Goal: Information Seeking & Learning: Learn about a topic

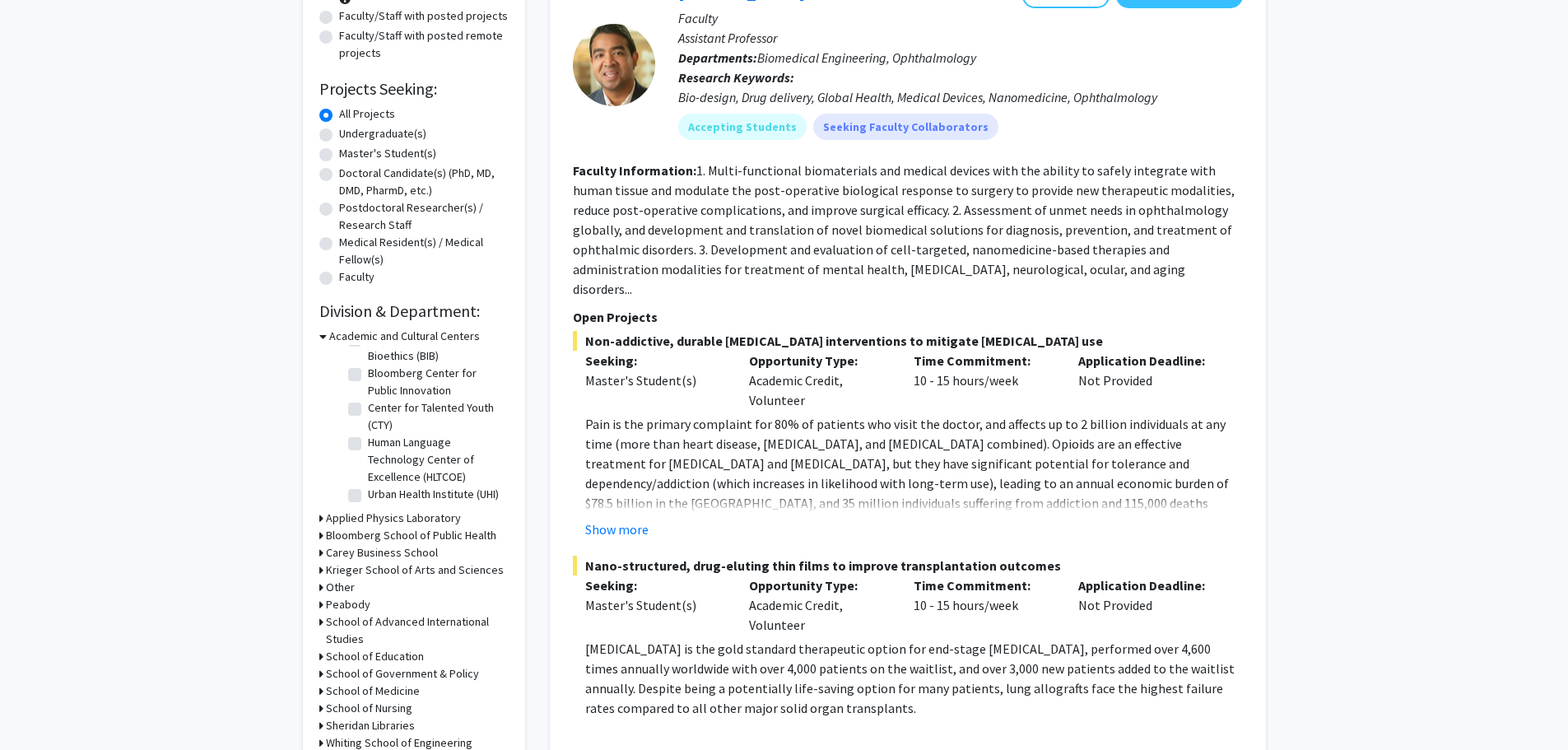
scroll to position [208, 0]
click at [379, 530] on h3 "Bloomberg School of Public Health" at bounding box center [412, 532] width 170 height 17
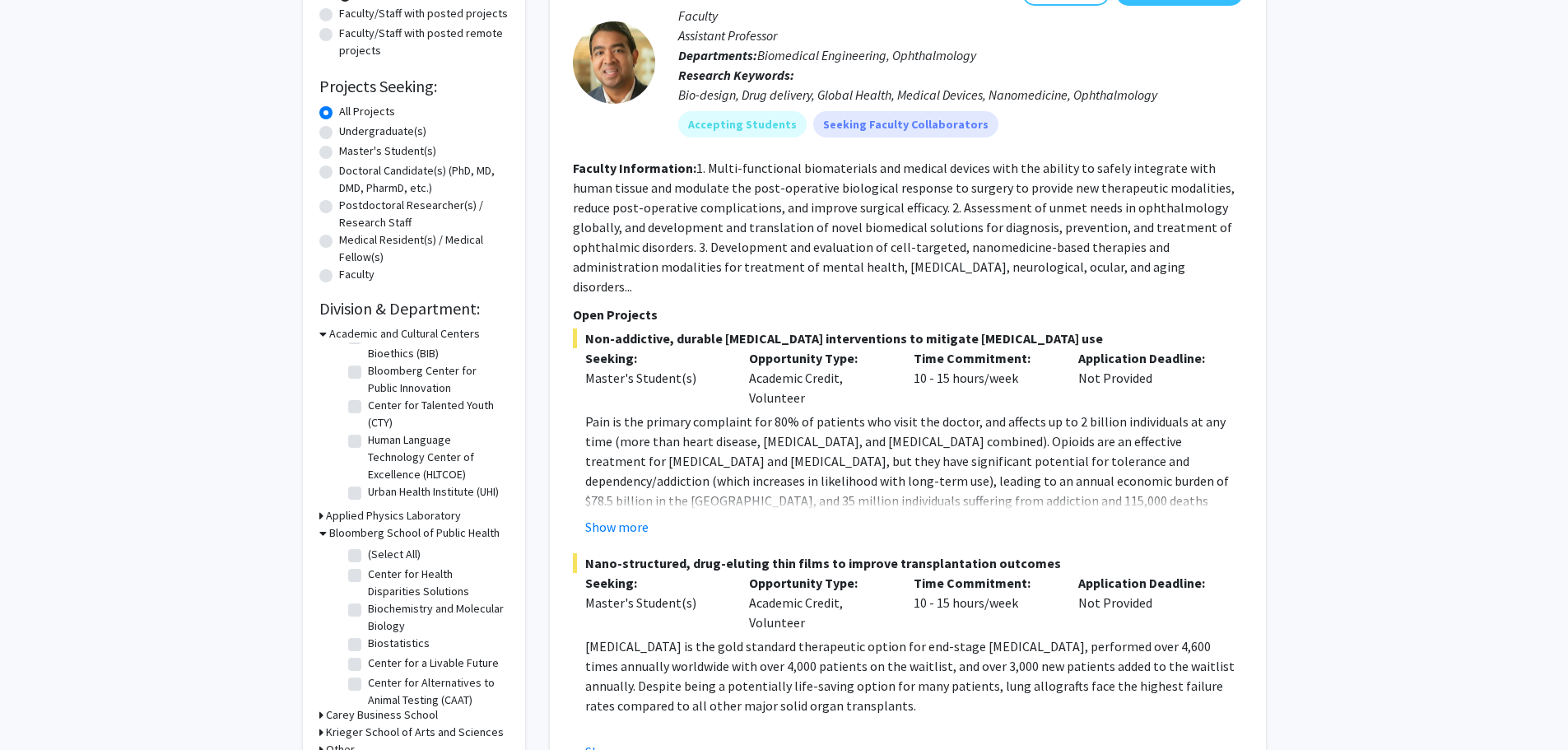
click at [368, 559] on label "(Select All)" at bounding box center [394, 553] width 52 height 17
click at [368, 557] on input "(Select All)" at bounding box center [373, 551] width 11 height 11
checkbox input "true"
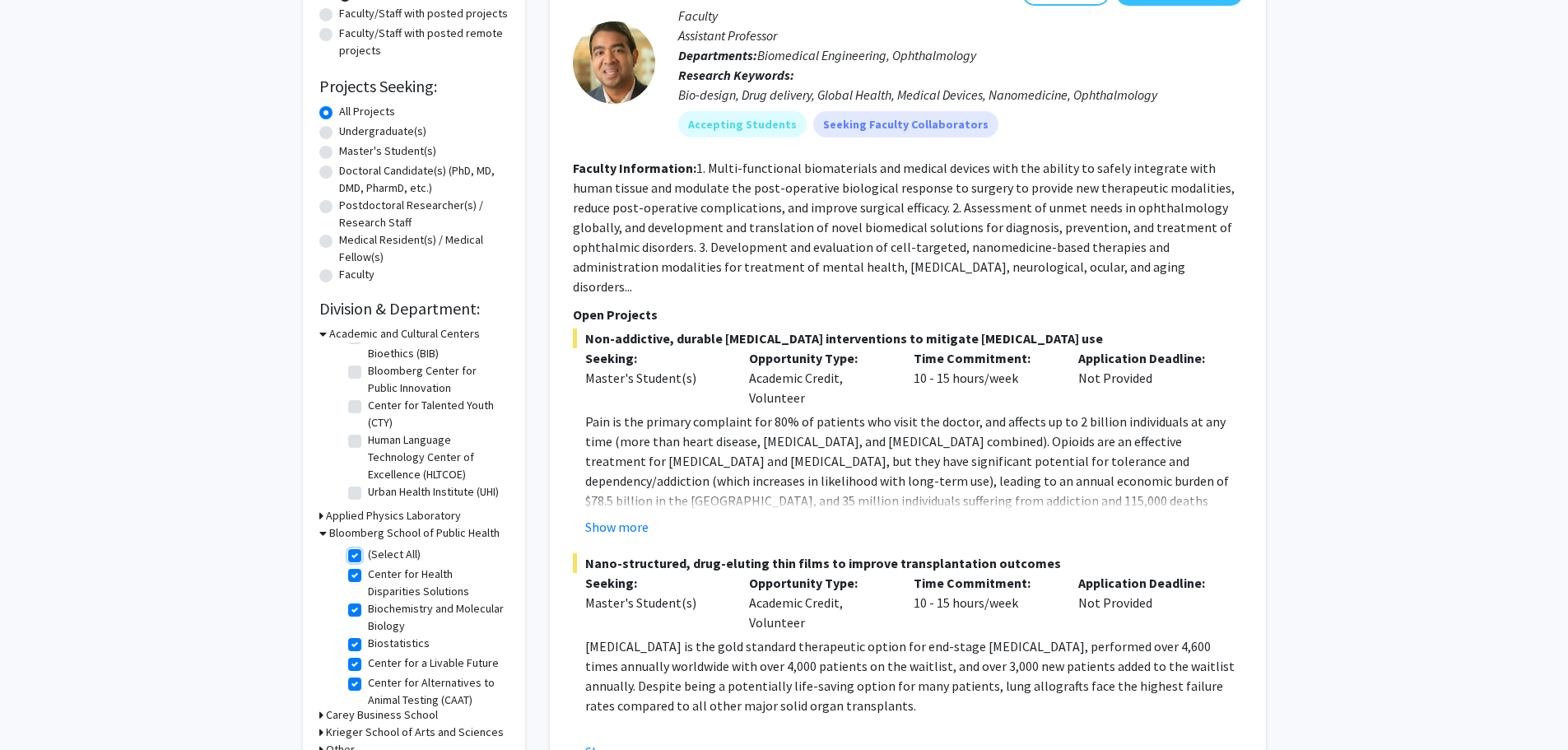
checkbox input "true"
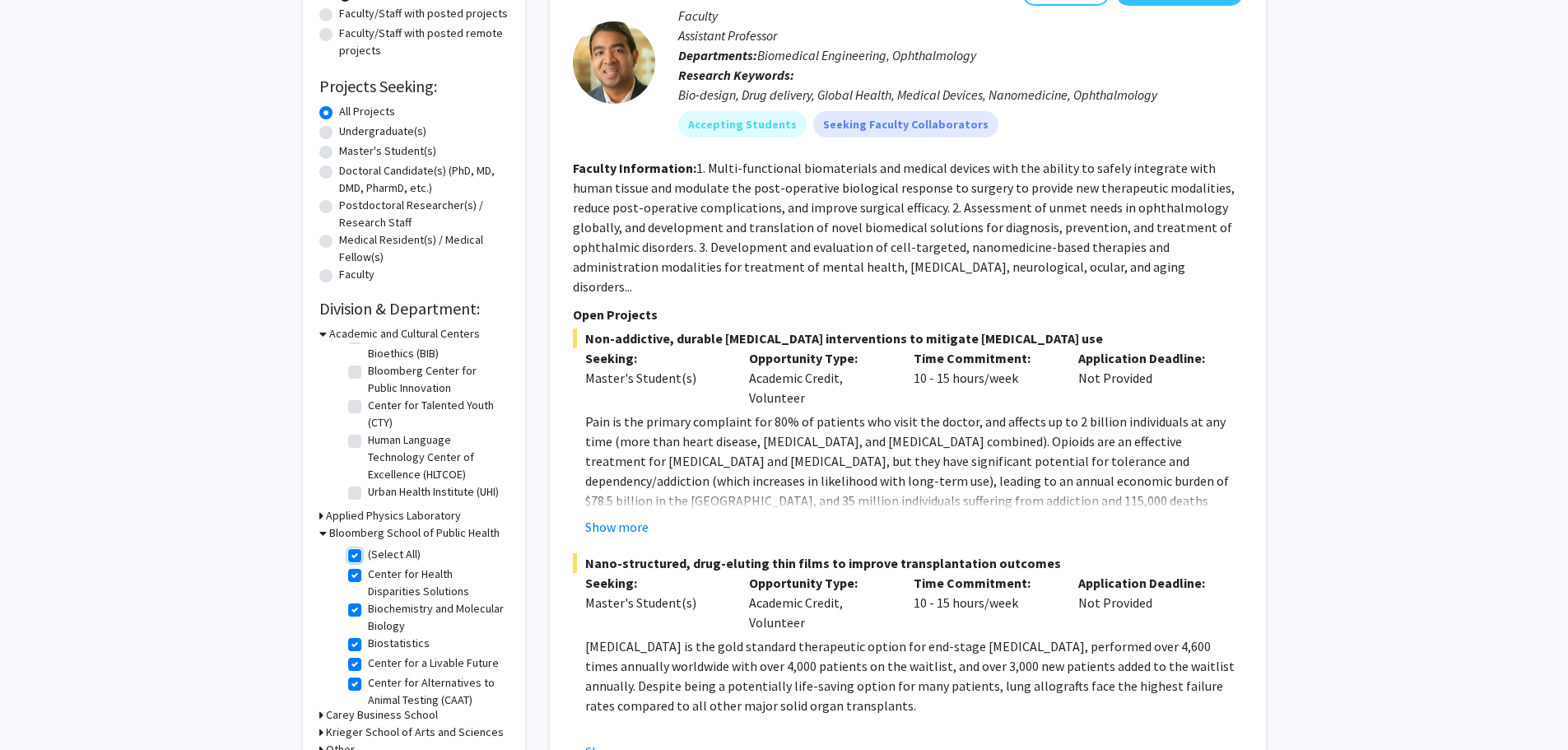
checkbox input "true"
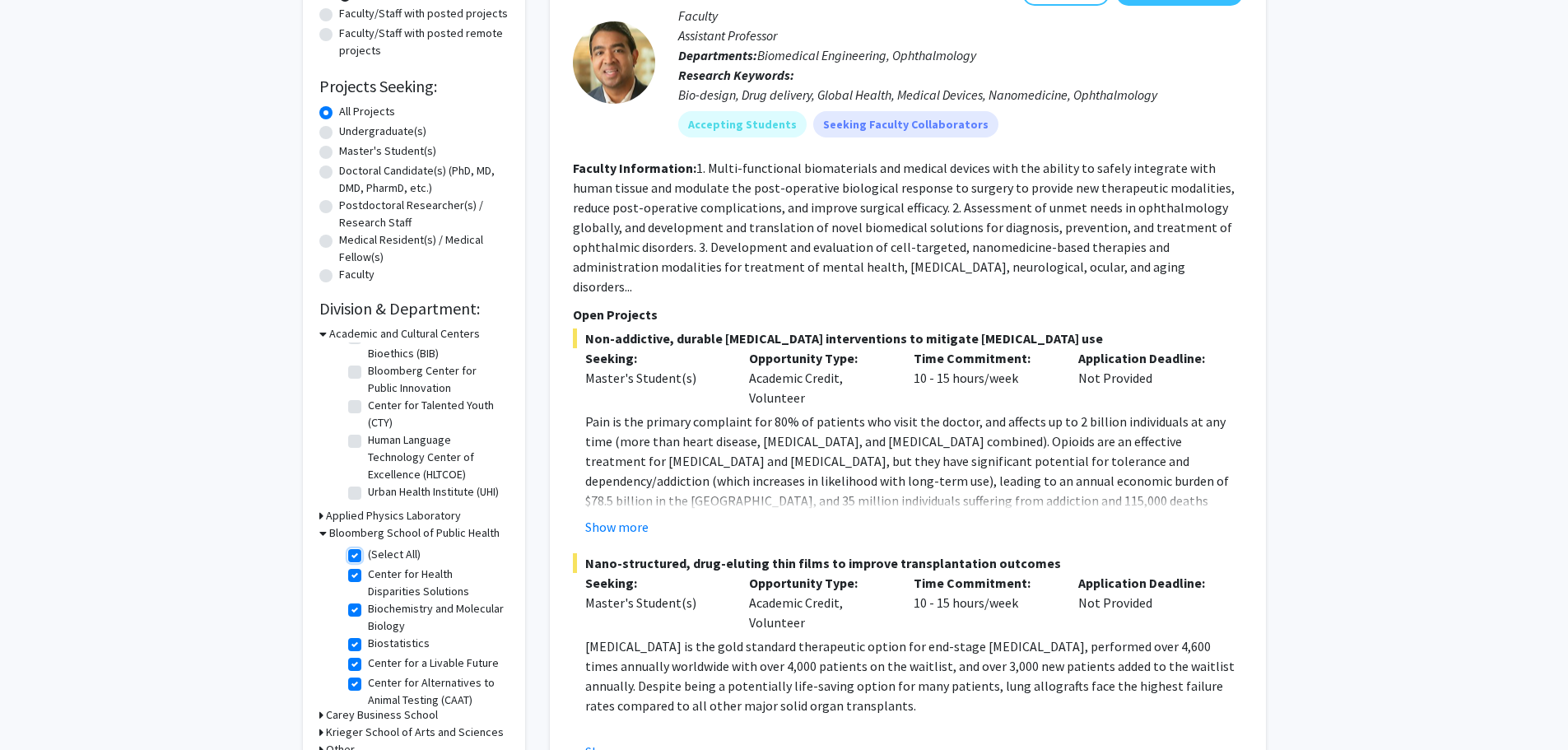
checkbox input "true"
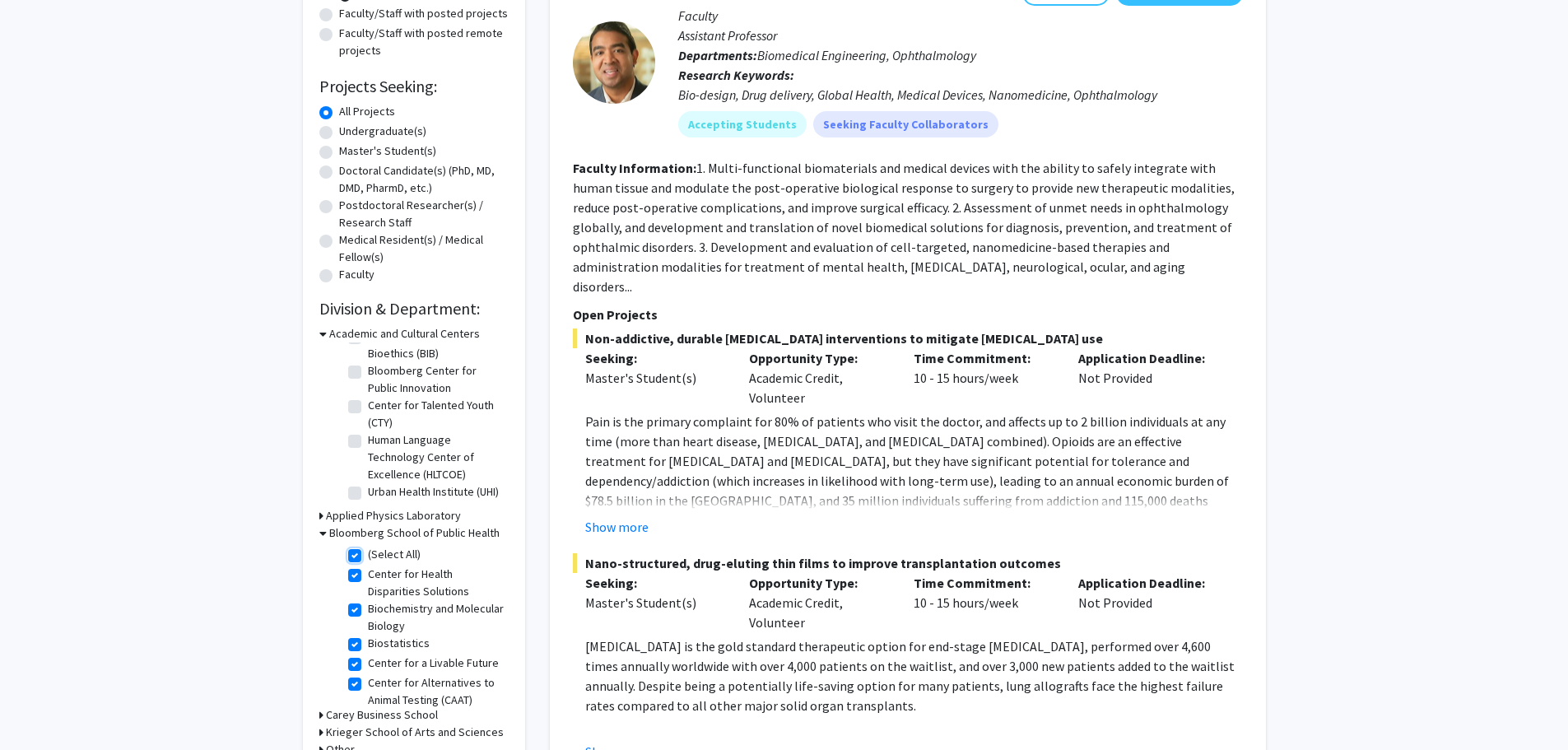
checkbox input "true"
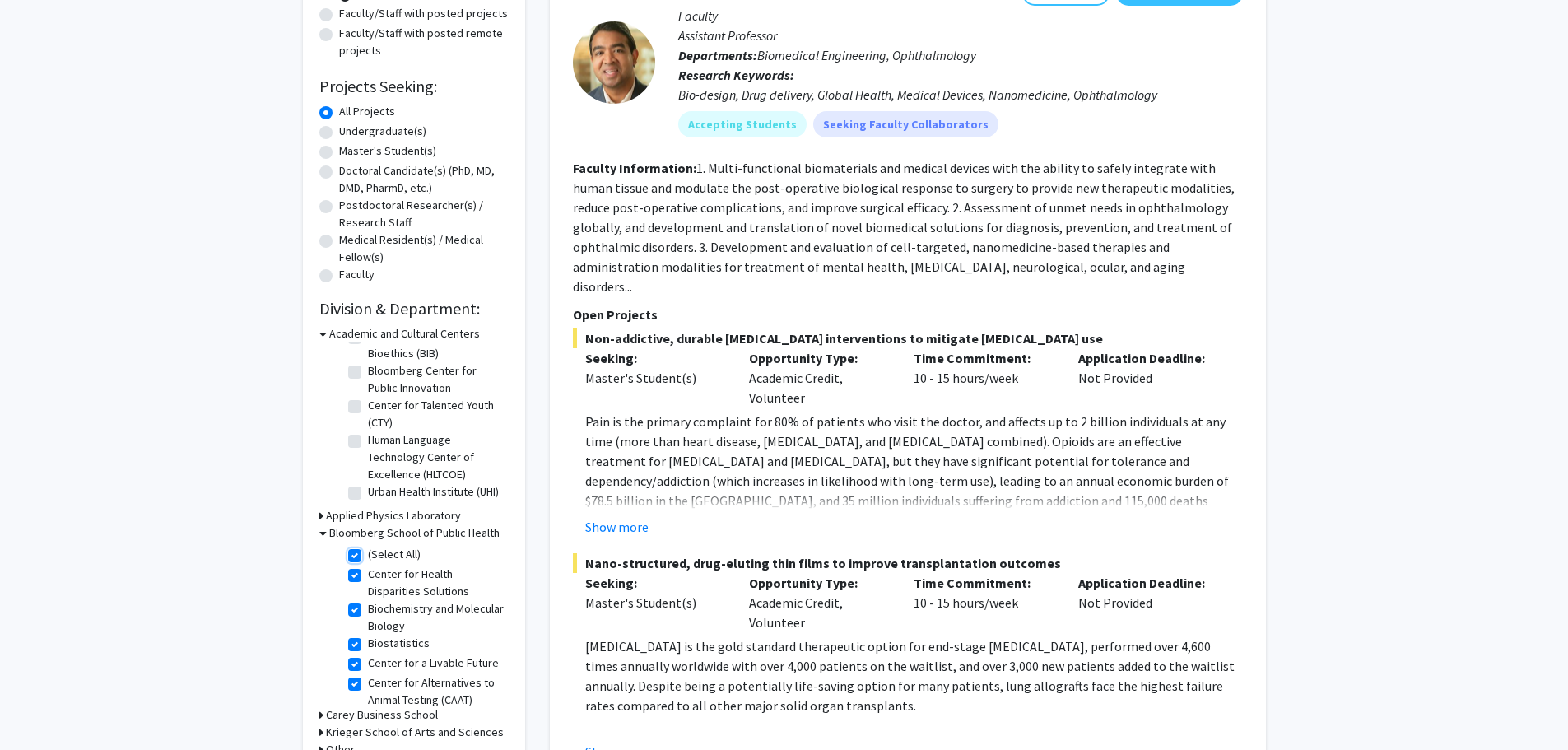
checkbox input "true"
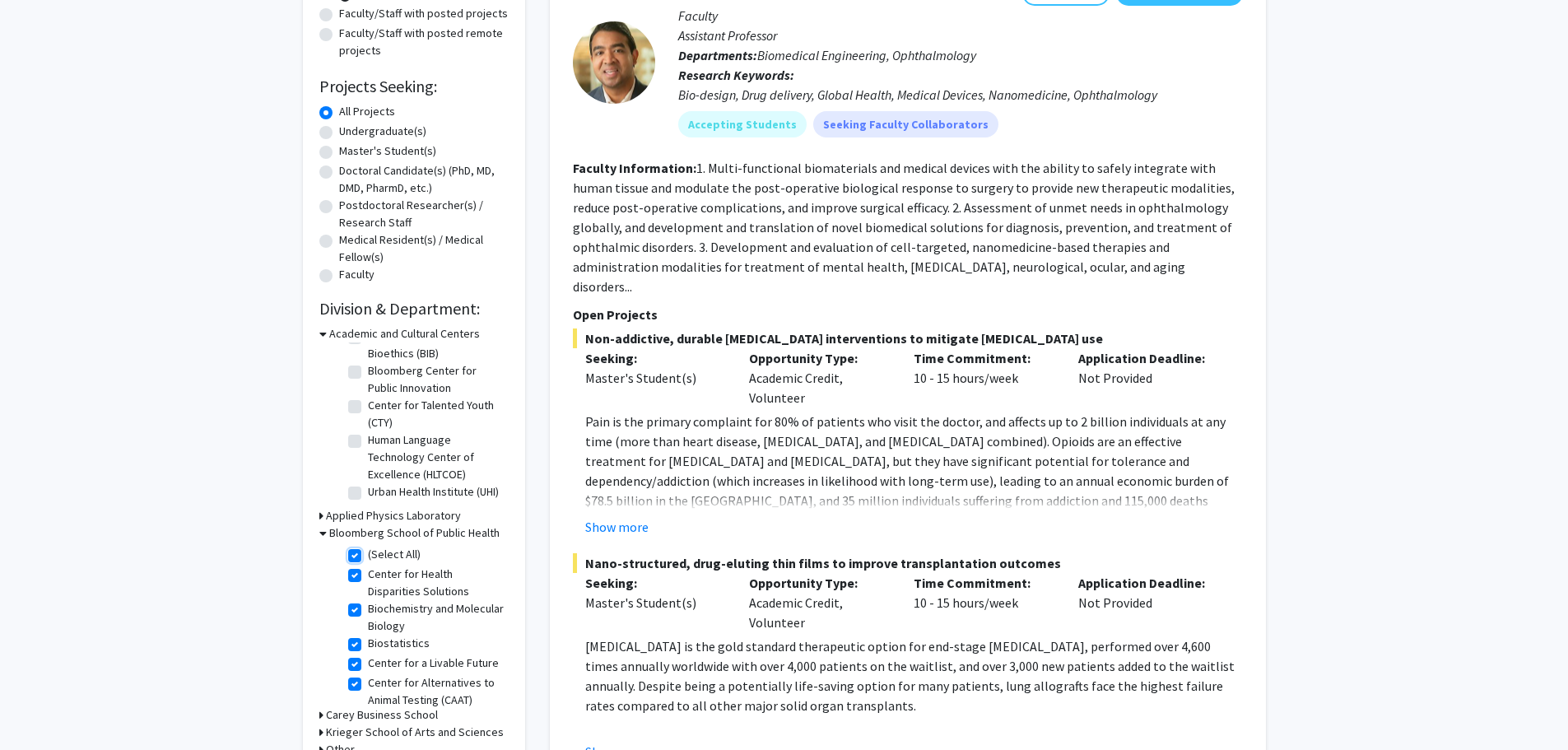
checkbox input "true"
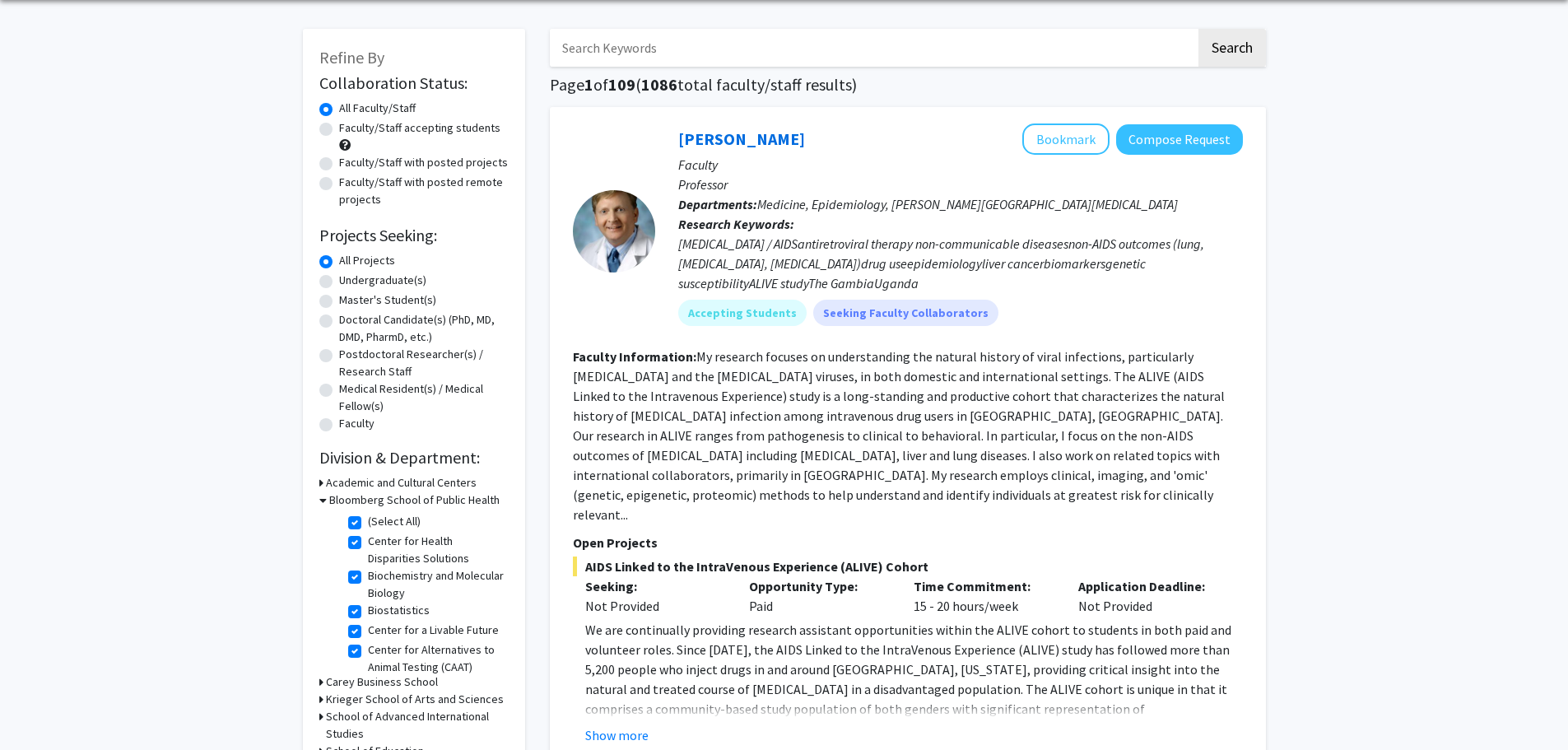
scroll to position [60, 0]
click at [631, 724] on button "Show more" at bounding box center [616, 734] width 63 height 20
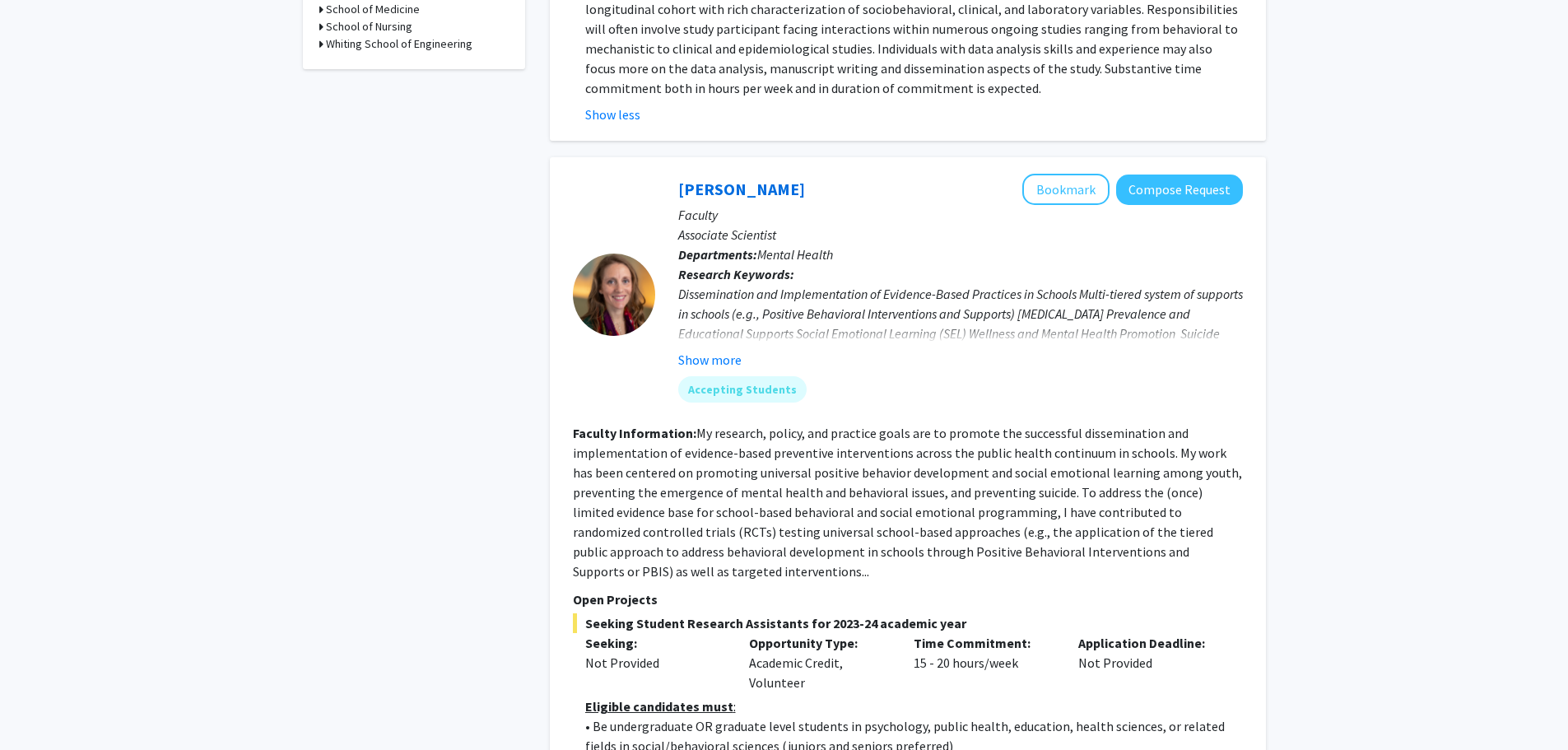
scroll to position [821, 0]
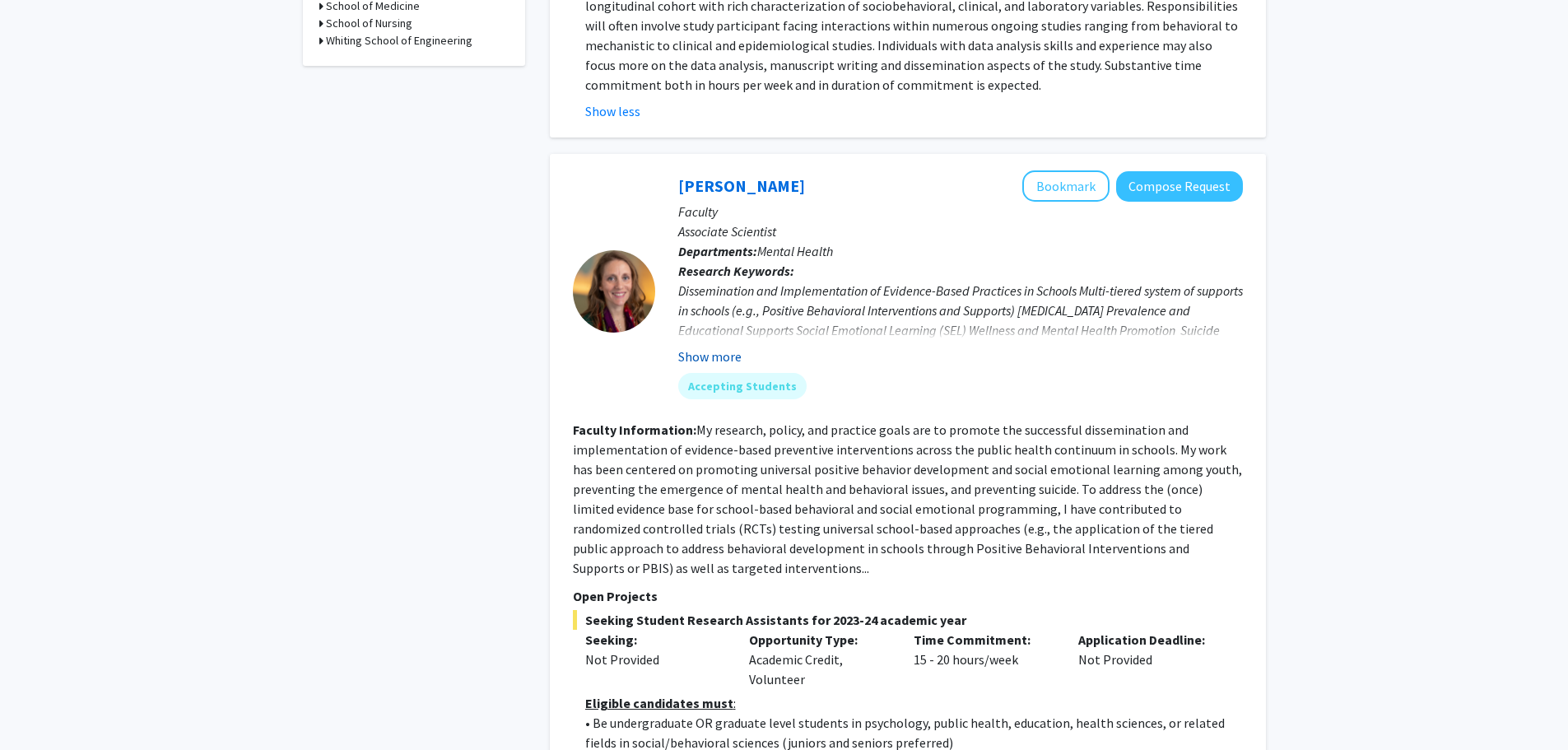
click at [717, 347] on button "Show more" at bounding box center [710, 356] width 63 height 20
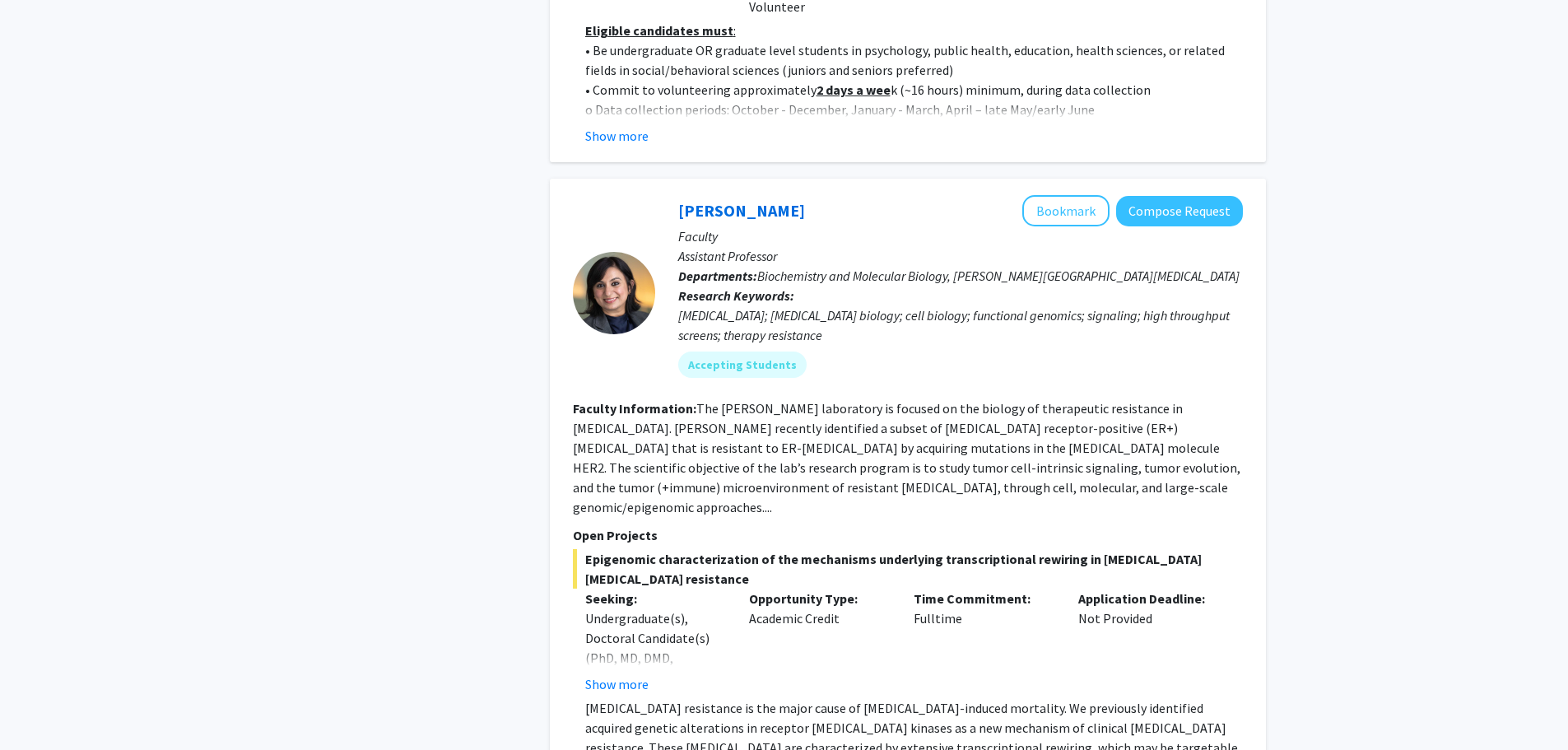
scroll to position [1514, 0]
click at [783, 588] on div "Opportunity Type: Academic Credit" at bounding box center [819, 640] width 165 height 105
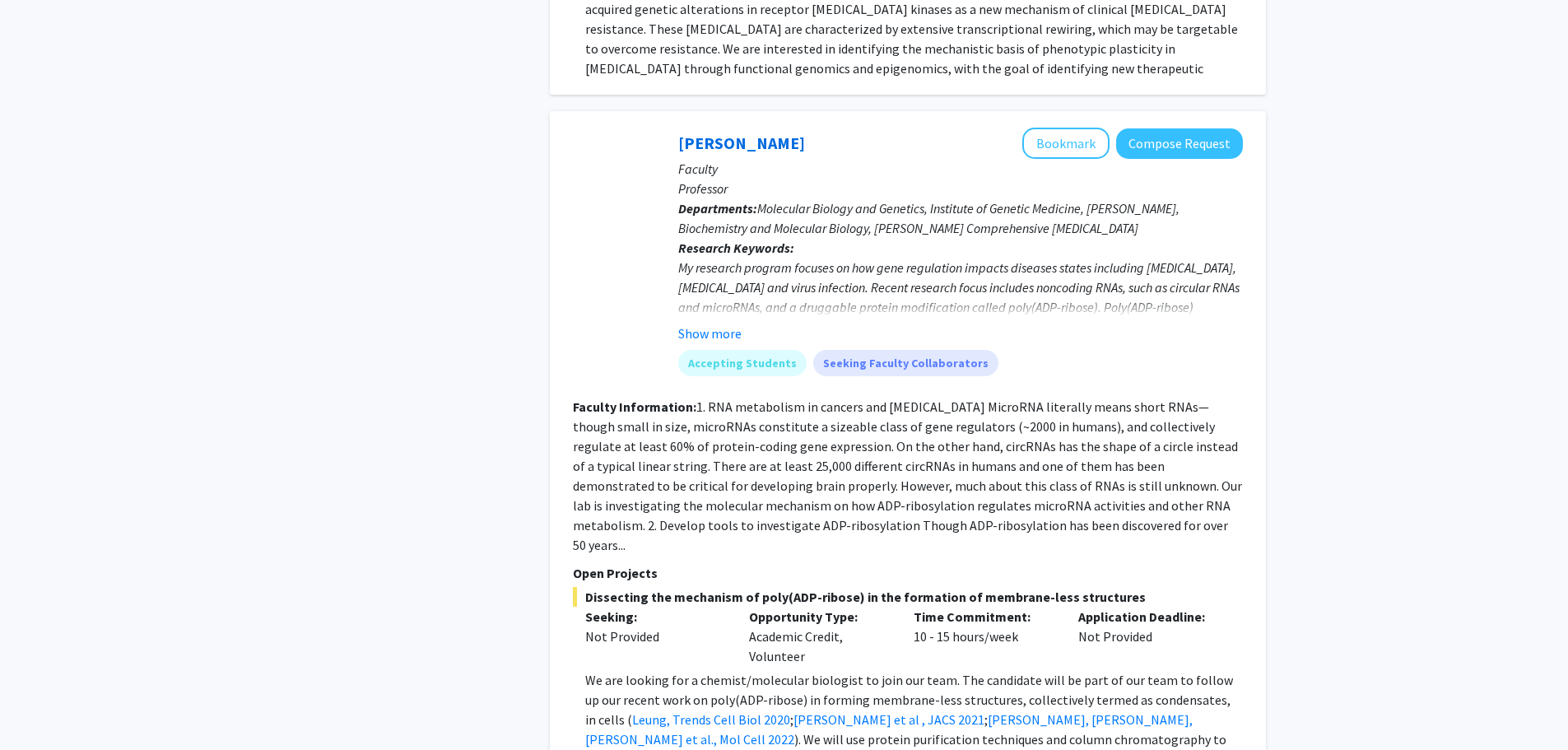
scroll to position [2232, 0]
click at [599, 702] on div "[PERSON_NAME] Bookmark Compose Request Faculty Professor Departments: Molecular…" at bounding box center [908, 460] width 717 height 700
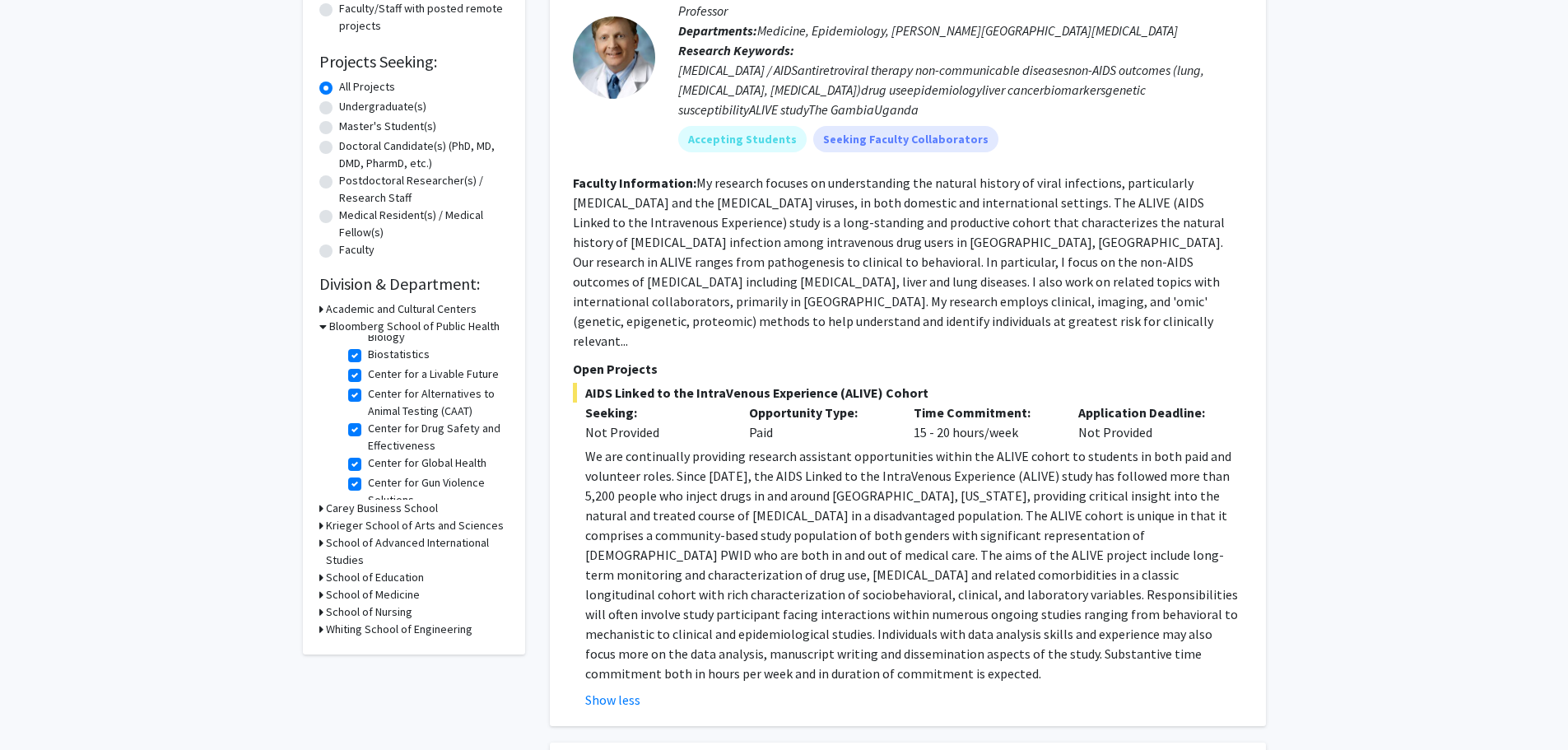
scroll to position [86, 0]
click at [368, 374] on label "Center for a Livable Future" at bounding box center [434, 370] width 131 height 17
click at [368, 373] on input "Center for a Livable Future" at bounding box center [373, 367] width 11 height 11
checkbox input "false"
checkbox input "true"
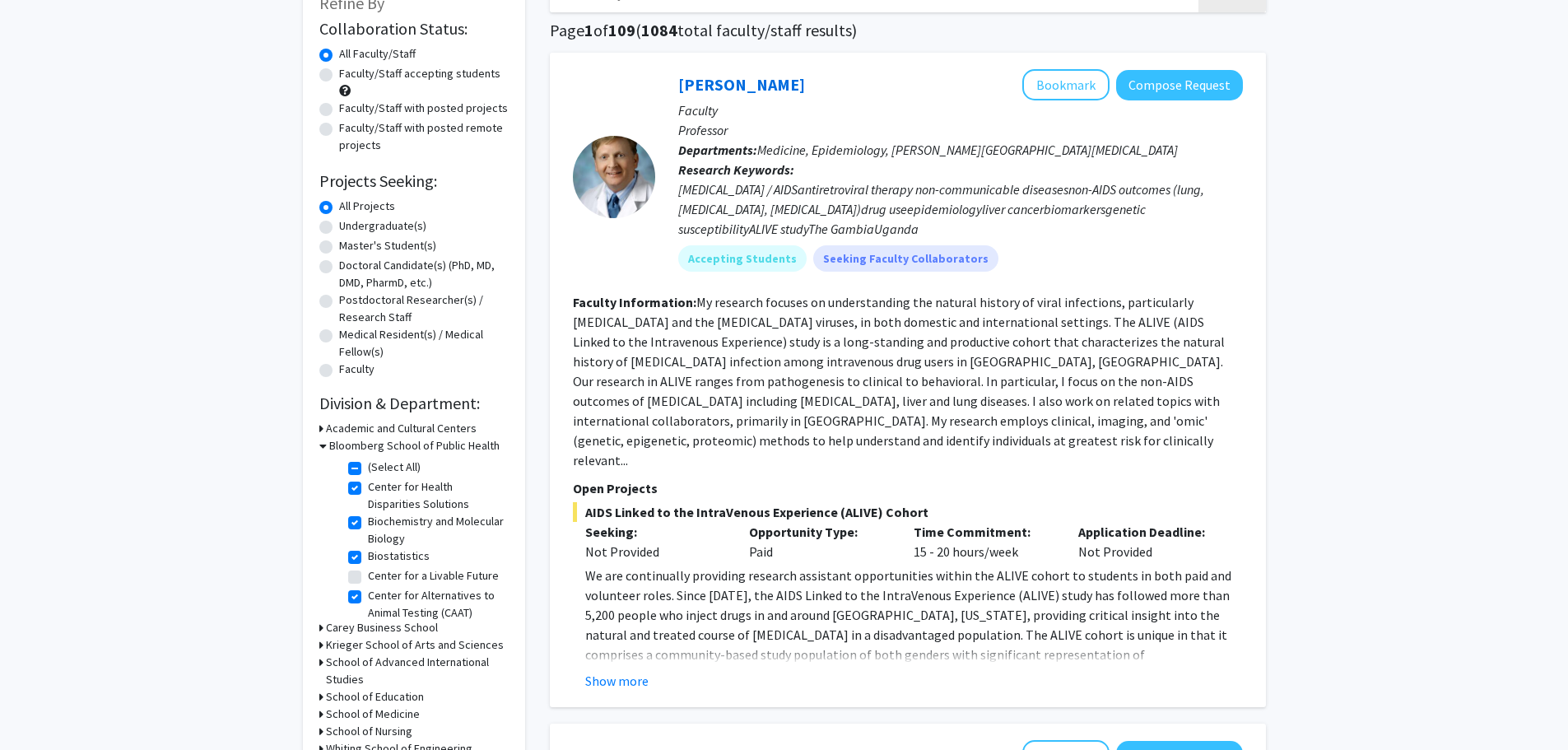
scroll to position [114, 0]
click at [368, 612] on label "Center for Alternatives to Animal Testing (CAAT)" at bounding box center [436, 603] width 137 height 35
click at [368, 597] on input "Center for Alternatives to Animal Testing (CAAT)" at bounding box center [373, 591] width 11 height 11
checkbox input "false"
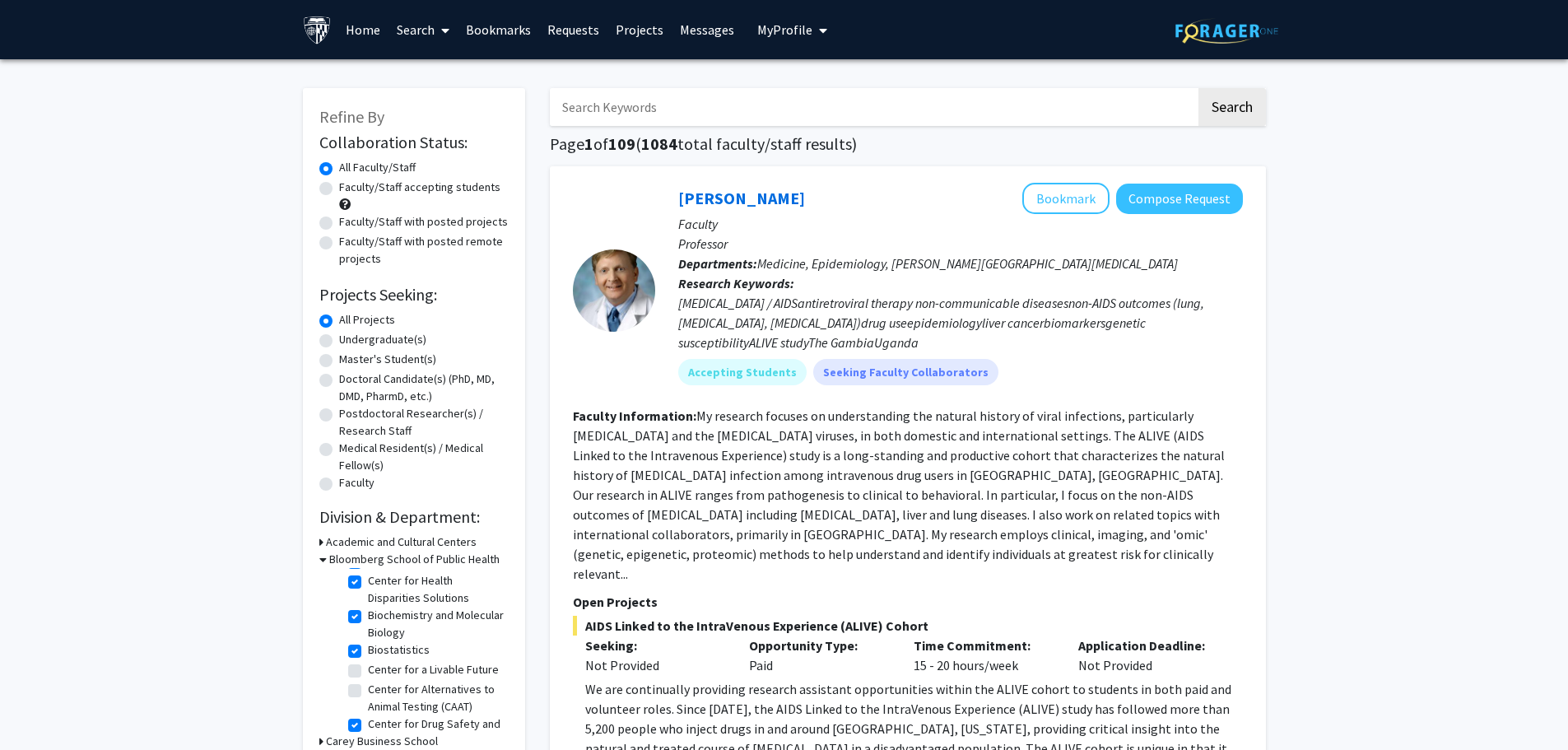
scroll to position [20, 0]
click at [368, 581] on label "Center for Health Disparities Solutions" at bounding box center [436, 589] width 137 height 35
click at [368, 581] on input "Center for Health Disparities Solutions" at bounding box center [373, 577] width 11 height 11
checkbox input "false"
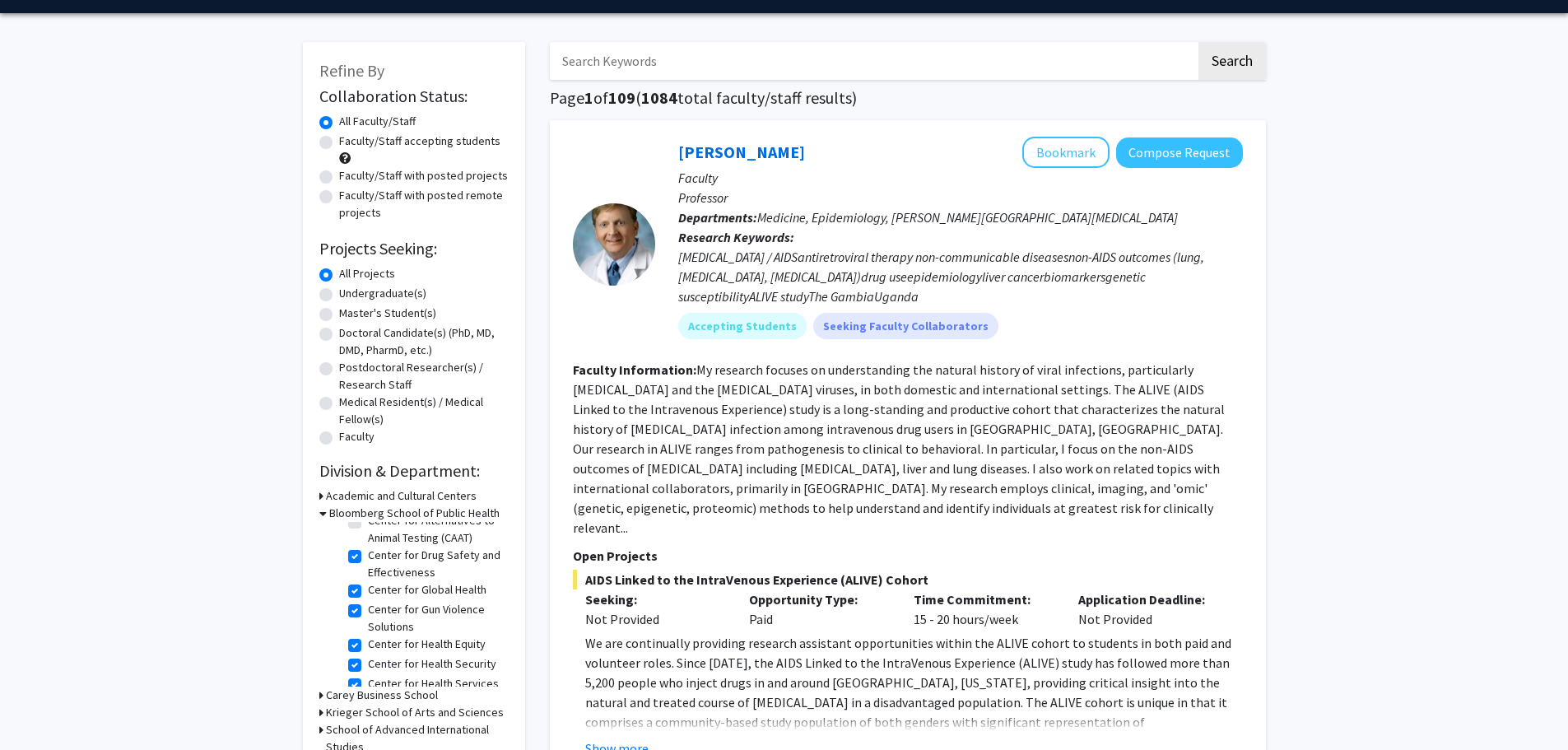
scroll to position [143, 0]
click at [368, 572] on label "Center for Drug Safety and Effectiveness" at bounding box center [436, 563] width 137 height 35
click at [368, 557] on input "Center for Drug Safety and Effectiveness" at bounding box center [373, 551] width 11 height 11
checkbox input "false"
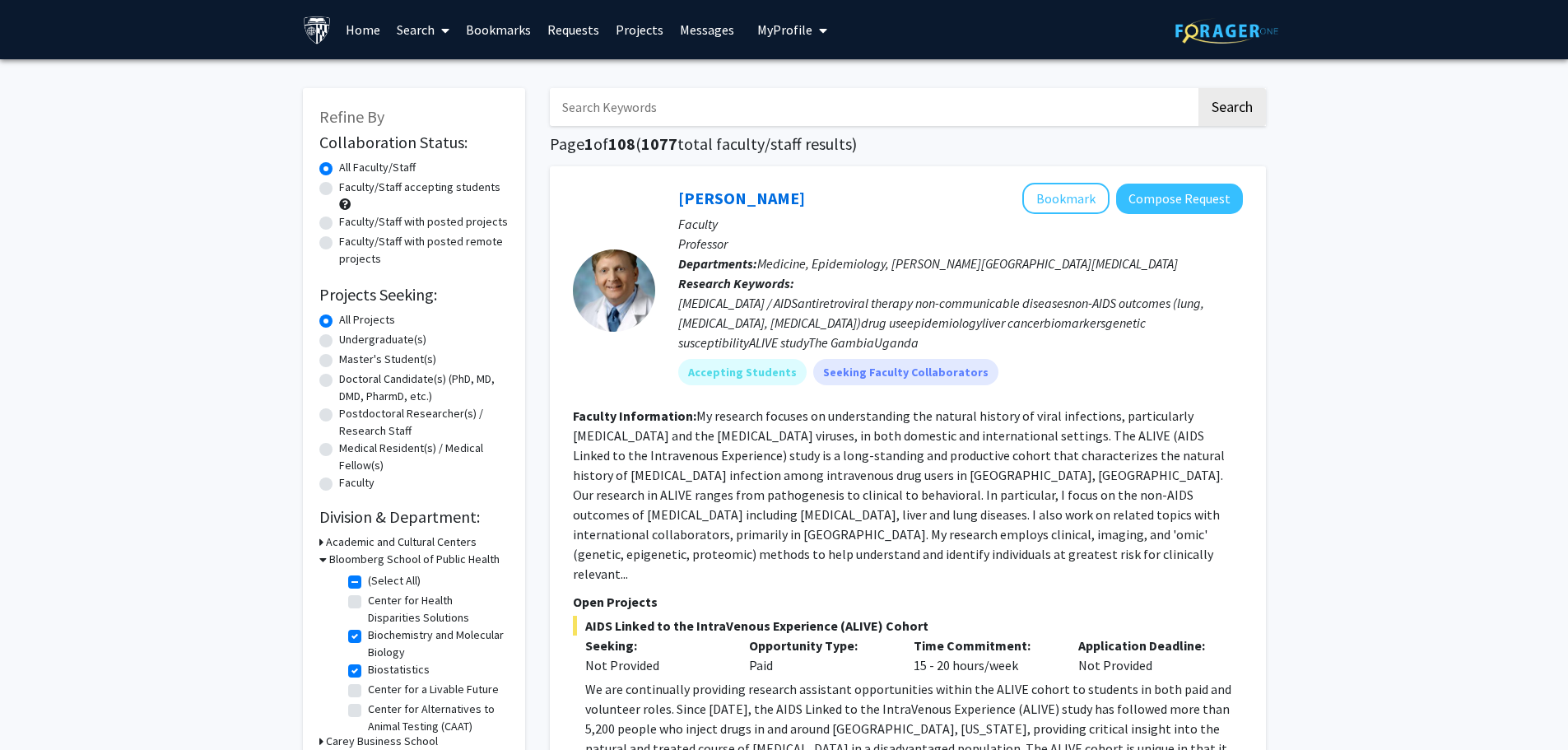
click at [368, 584] on label "(Select All)" at bounding box center [394, 580] width 52 height 17
click at [368, 582] on input "(Select All)" at bounding box center [373, 577] width 11 height 11
checkbox input "false"
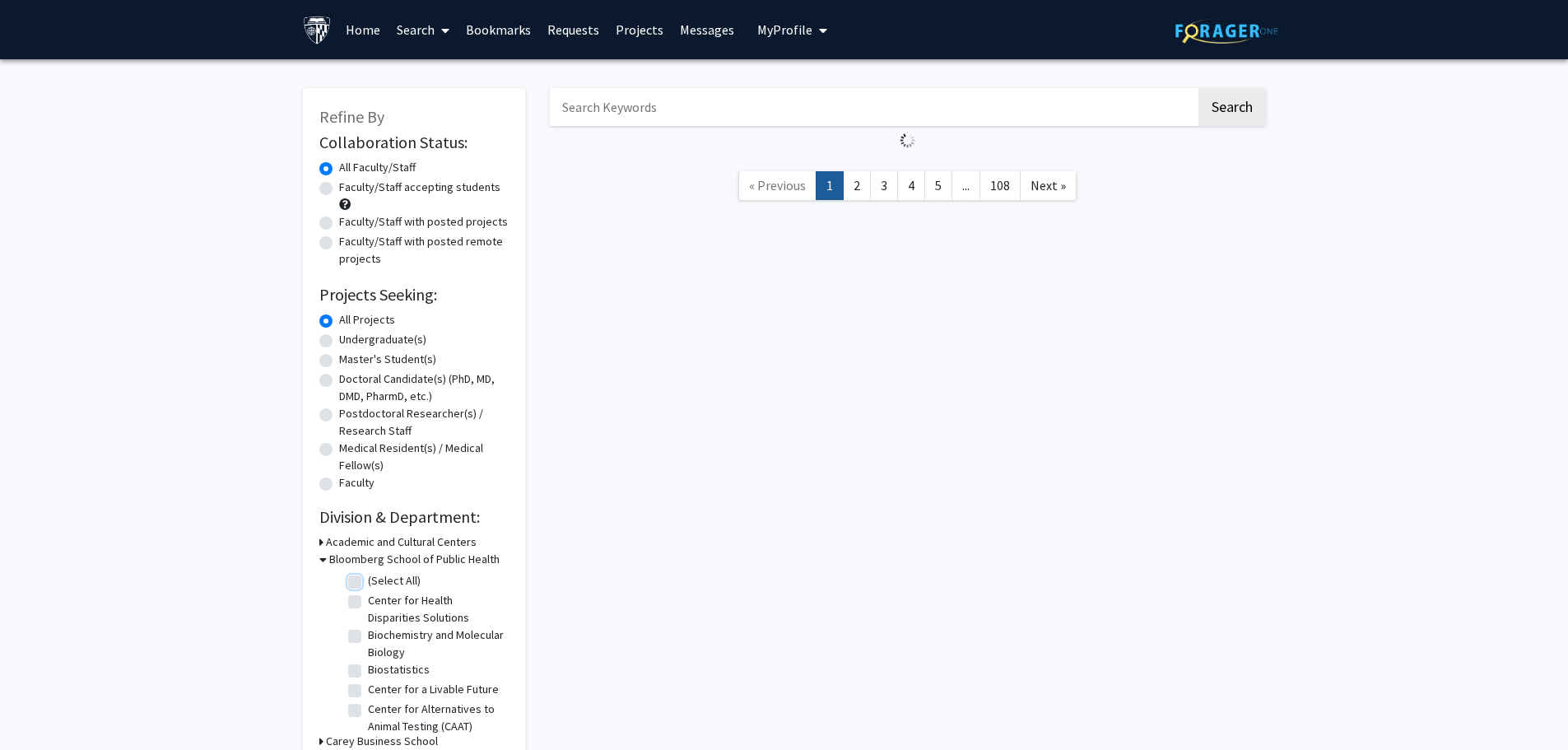
checkbox input "false"
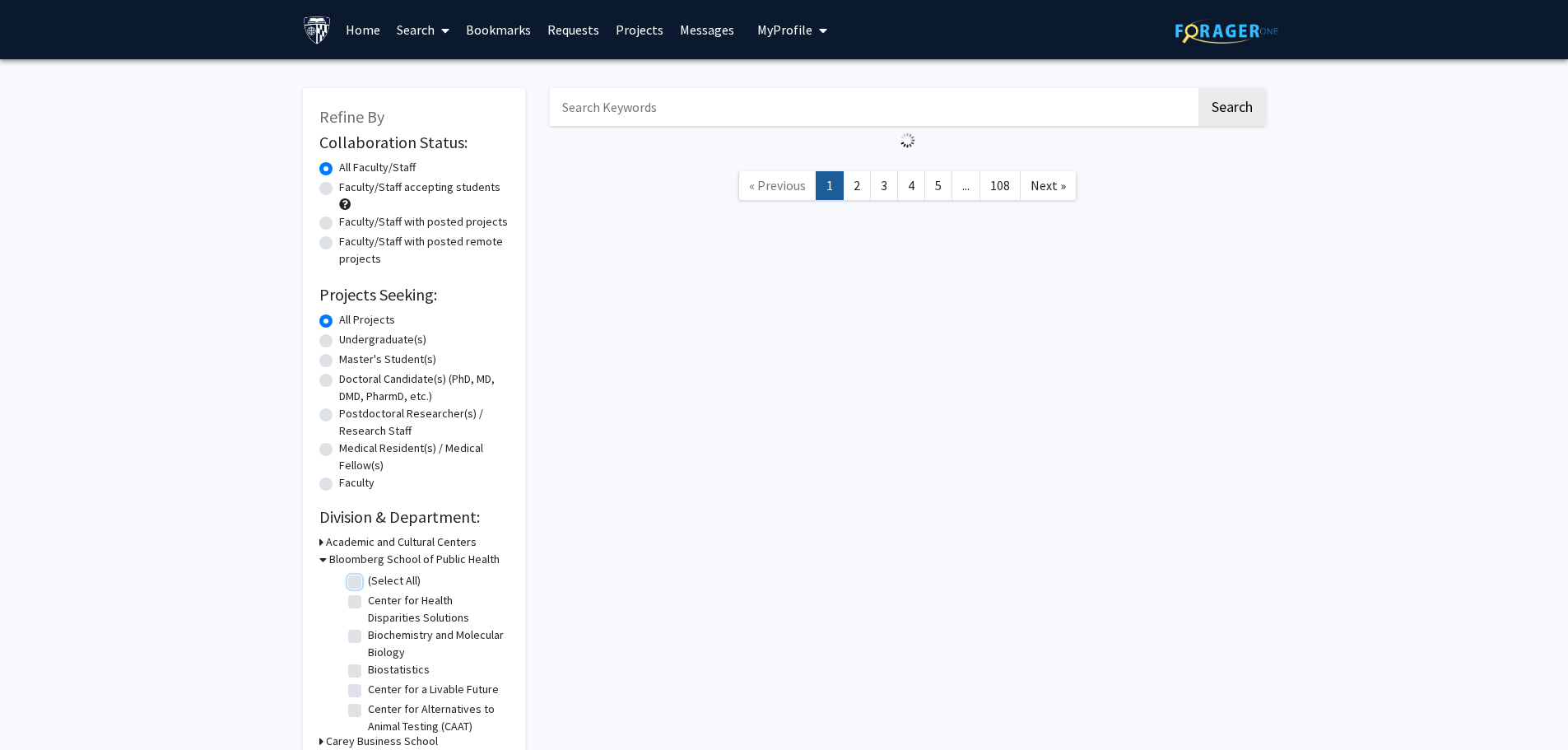
checkbox input "false"
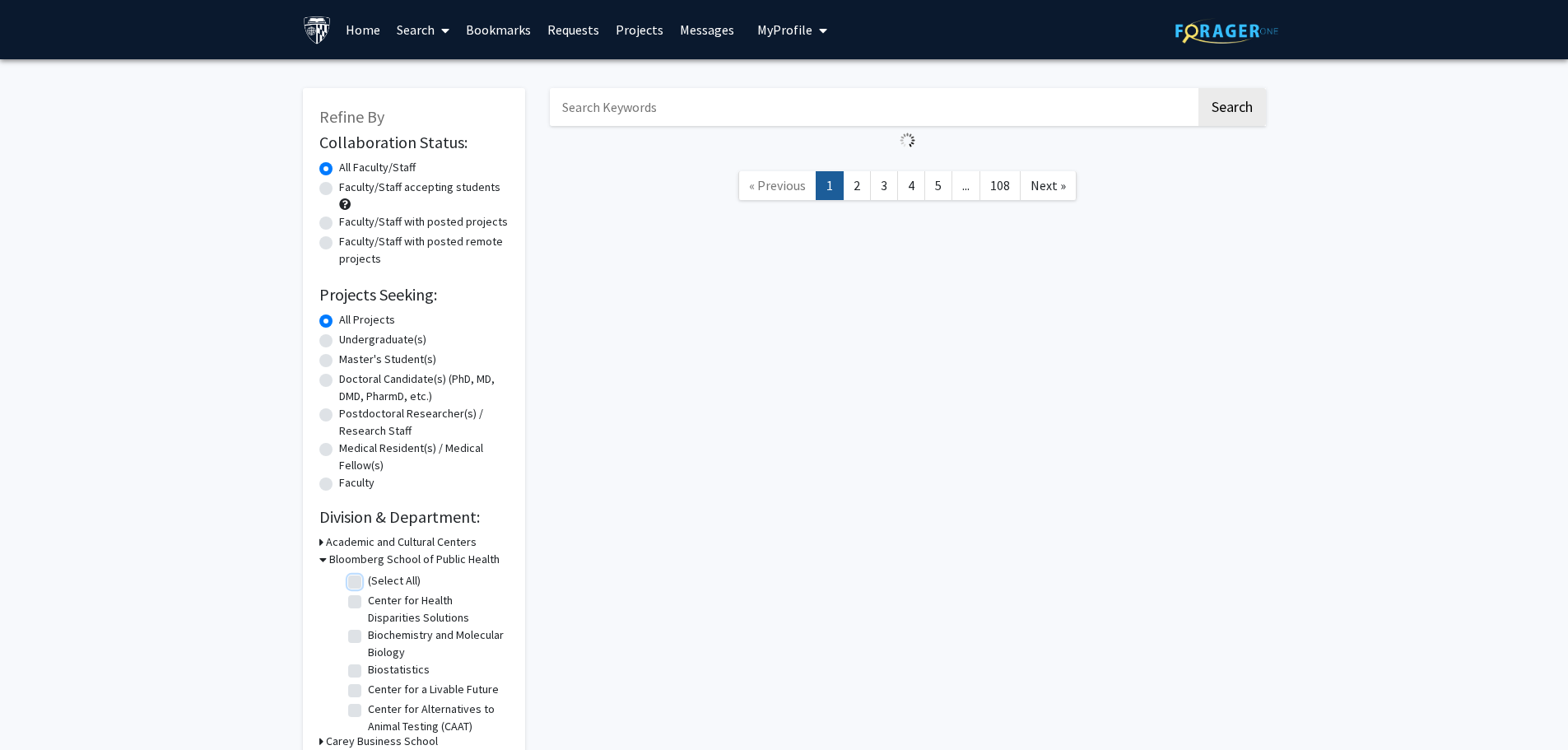
checkbox input "false"
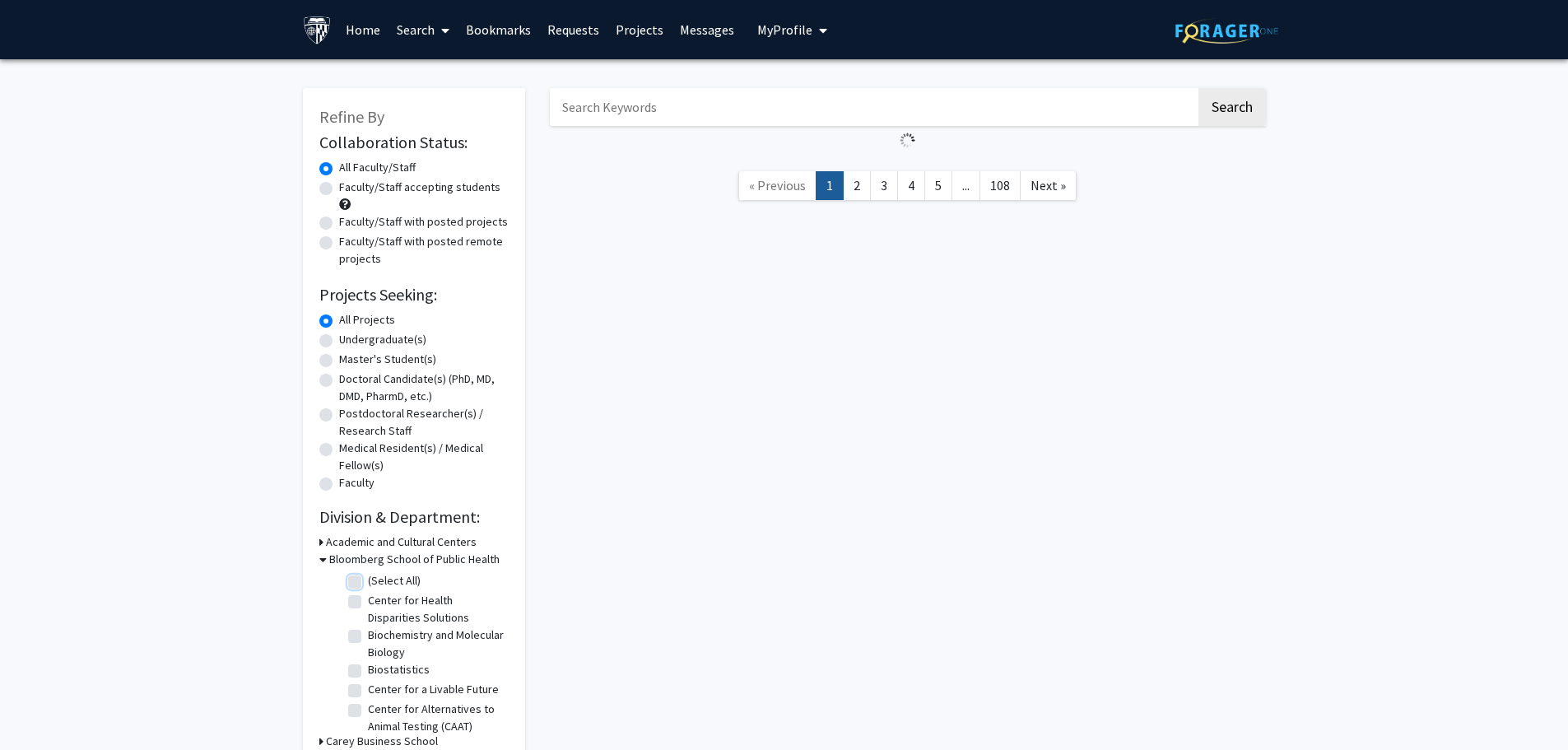
checkbox input "false"
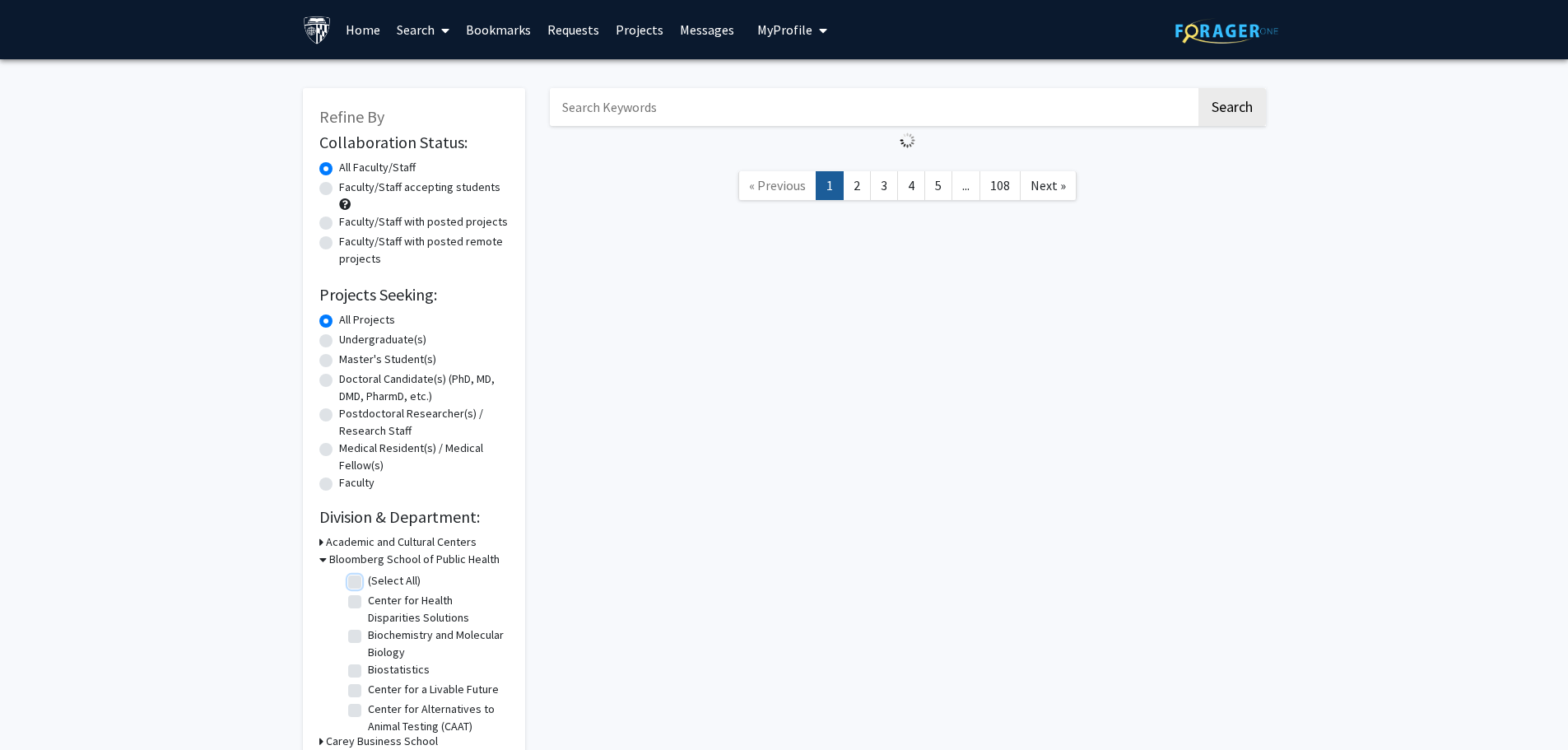
checkbox input "false"
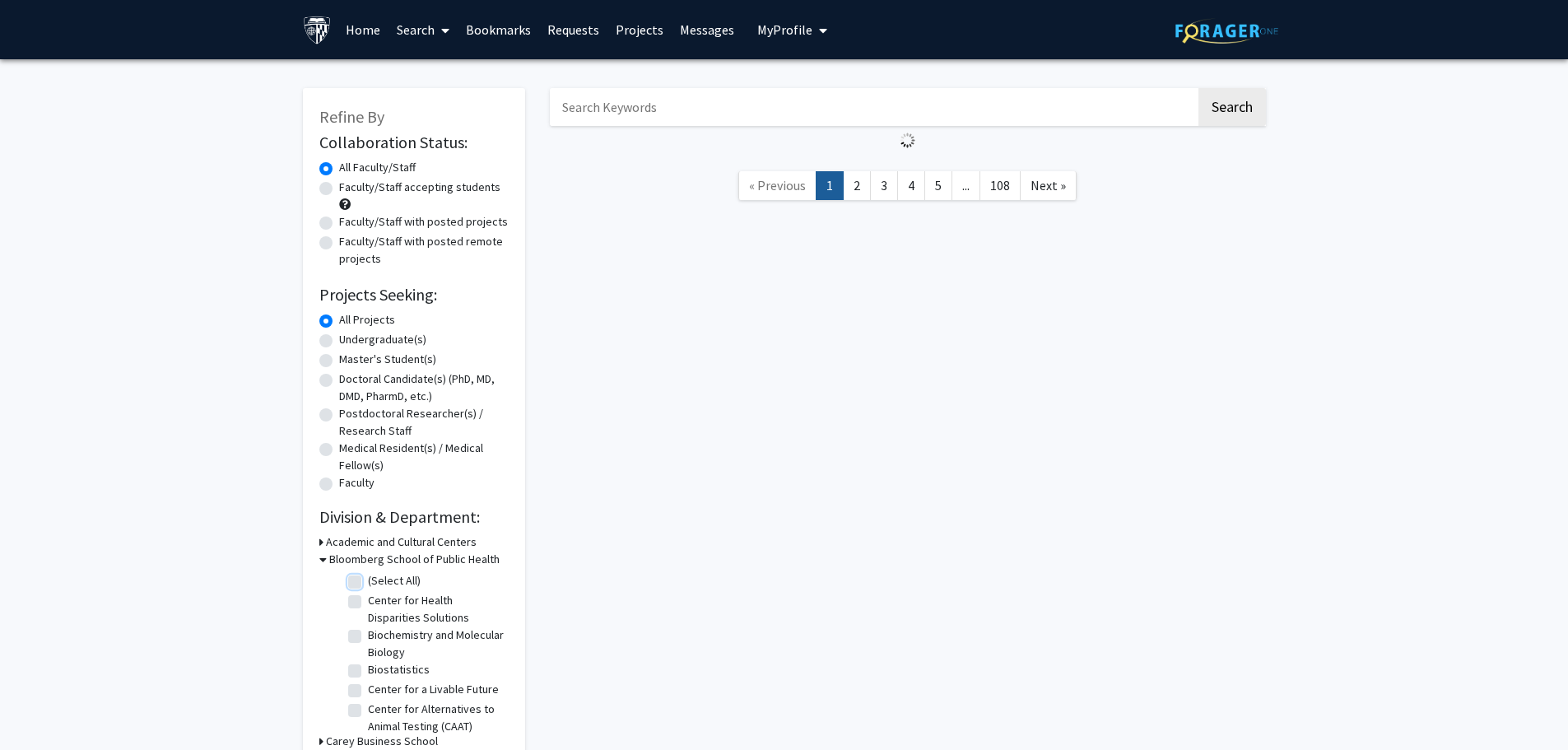
checkbox input "false"
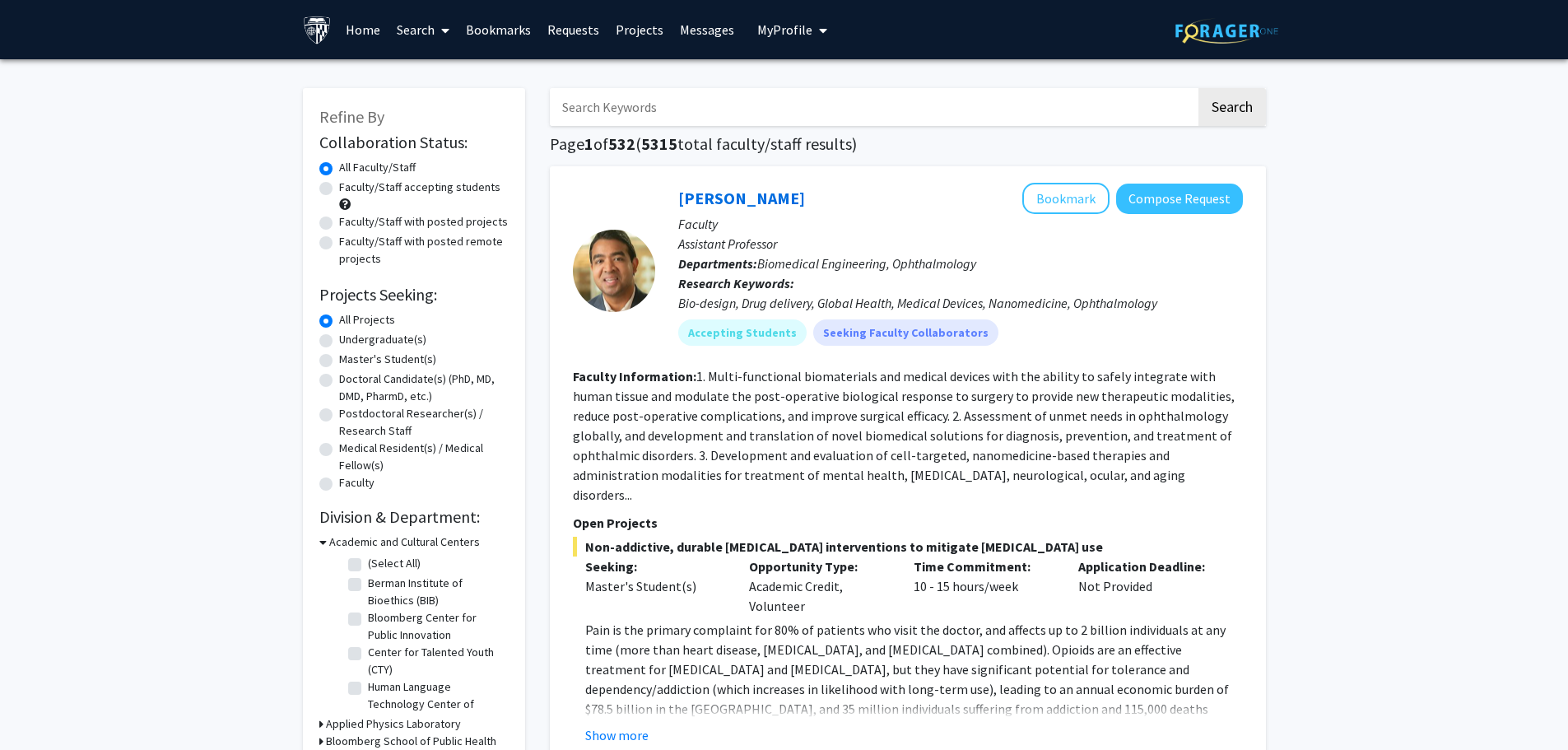
scroll to position [9, 0]
click at [321, 543] on icon at bounding box center [323, 542] width 7 height 17
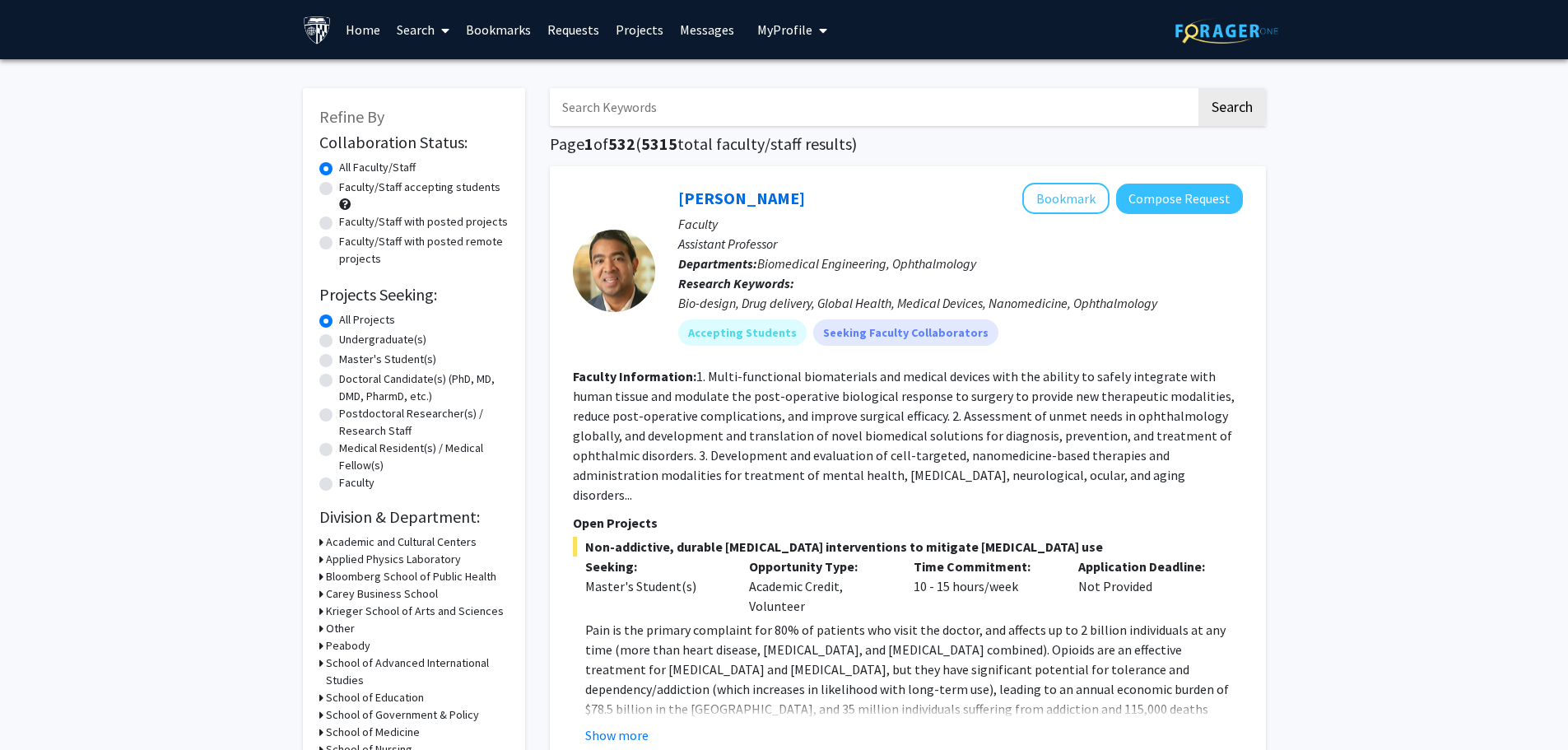
click at [341, 575] on h3 "Bloomberg School of Public Health" at bounding box center [412, 576] width 170 height 17
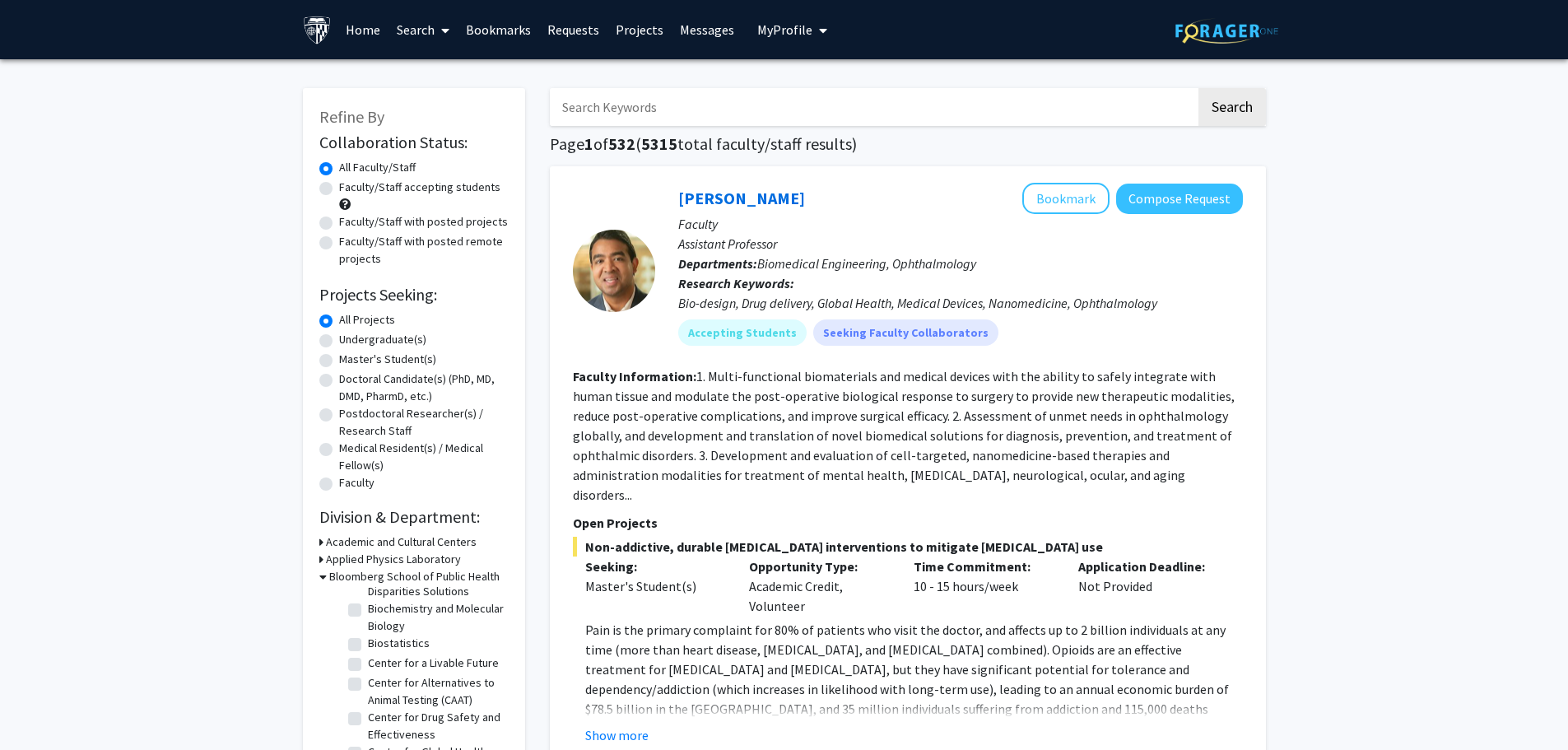
click at [368, 611] on label "Biochemistry and Molecular Biology" at bounding box center [436, 617] width 137 height 35
click at [368, 611] on input "Biochemistry and Molecular Biology" at bounding box center [373, 605] width 11 height 11
checkbox input "true"
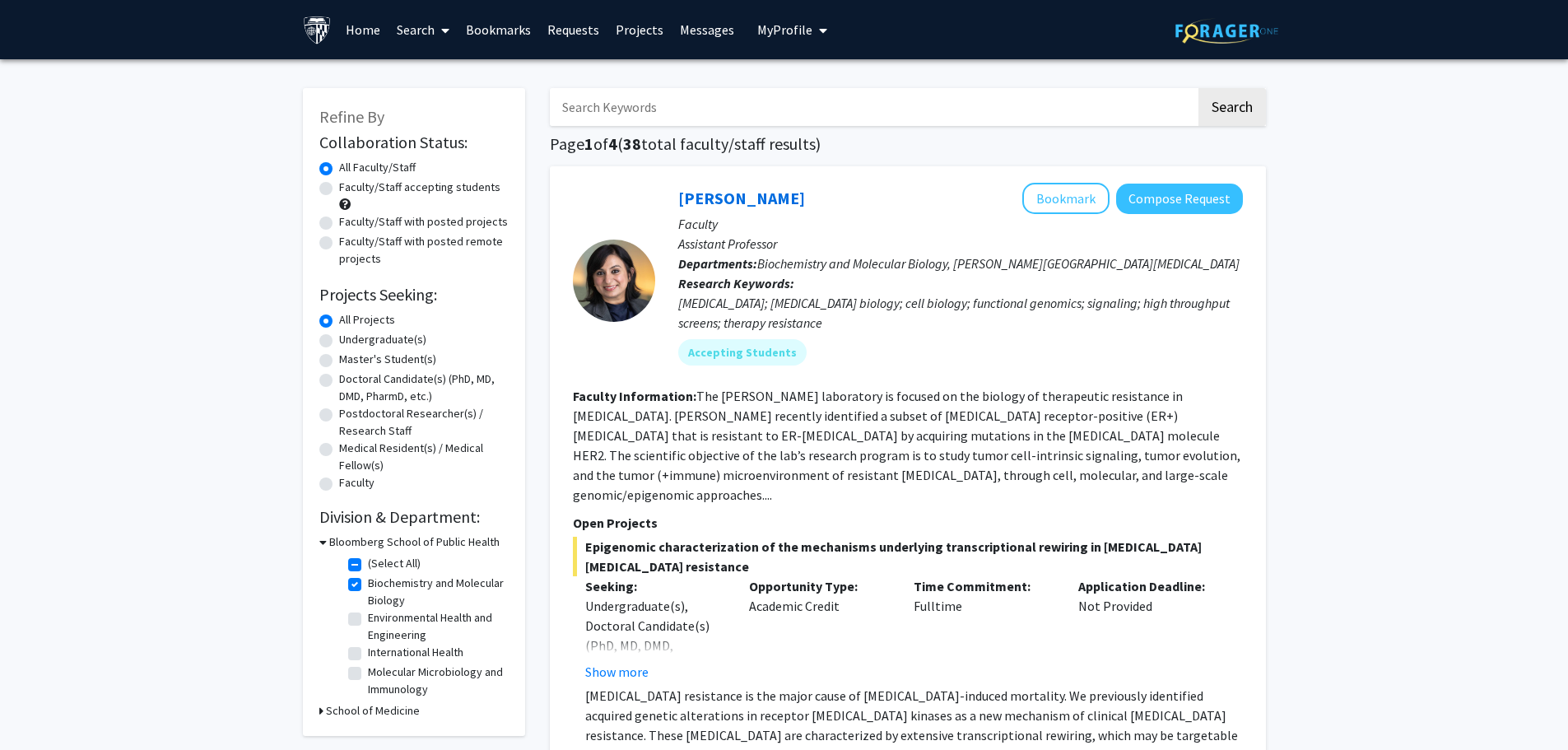
click at [368, 669] on label "Molecular Microbiology and Immunology" at bounding box center [436, 680] width 137 height 35
click at [368, 669] on input "Molecular Microbiology and Immunology" at bounding box center [373, 668] width 11 height 11
checkbox input "true"
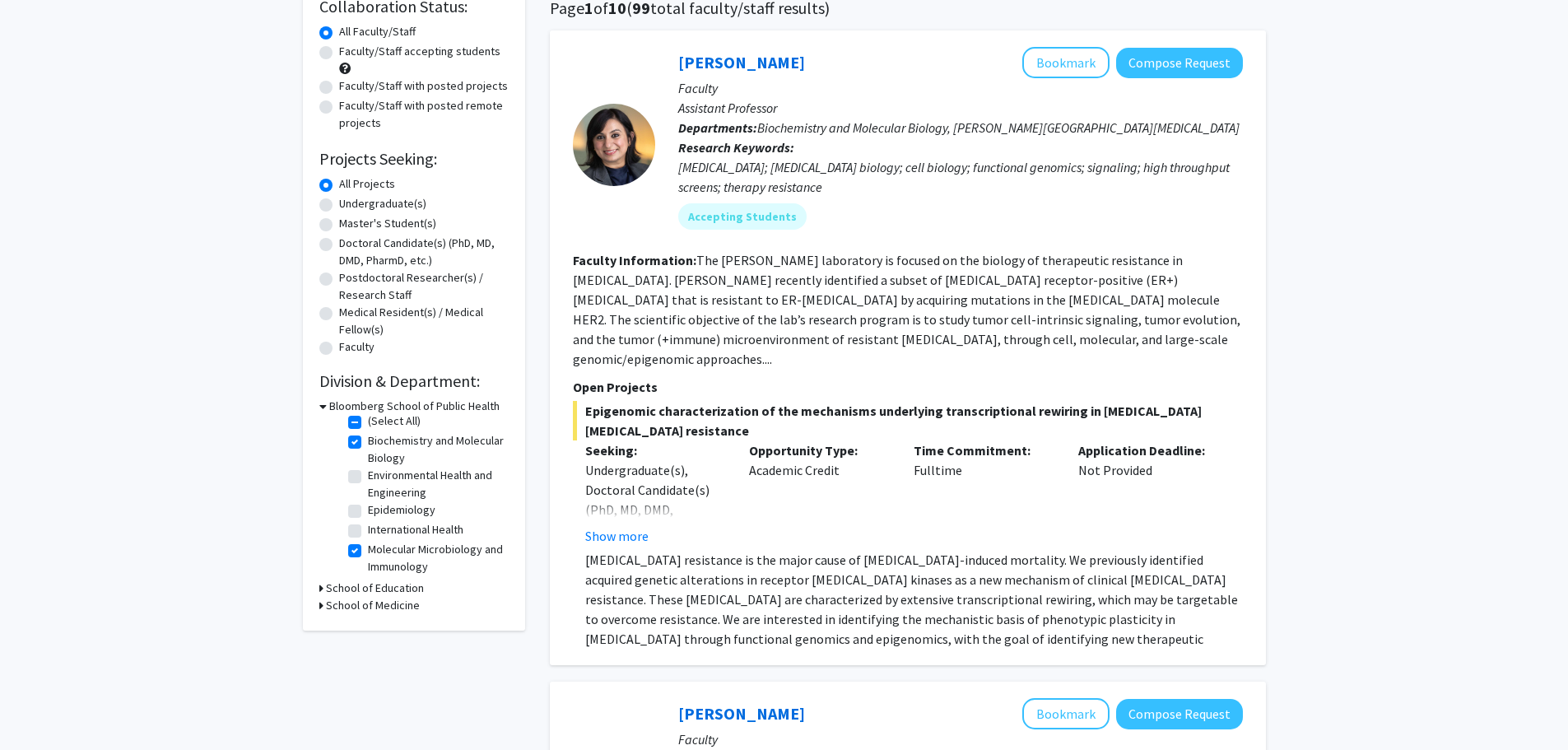
scroll to position [138, 0]
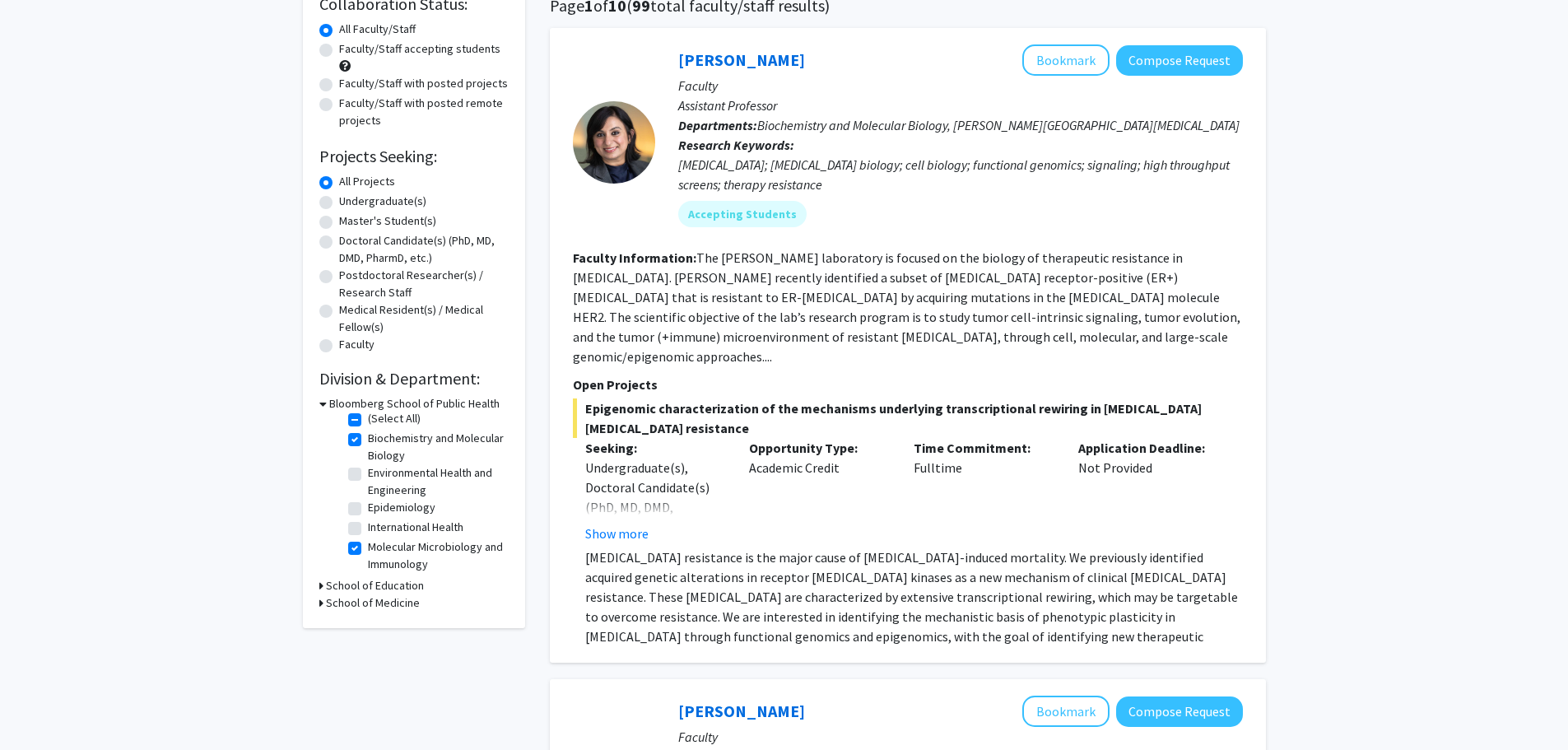
click at [355, 603] on h3 "School of Medicine" at bounding box center [373, 602] width 94 height 17
click at [368, 625] on label "(Select All)" at bounding box center [394, 623] width 52 height 17
click at [368, 625] on input "(Select All)" at bounding box center [373, 621] width 11 height 11
checkbox input "true"
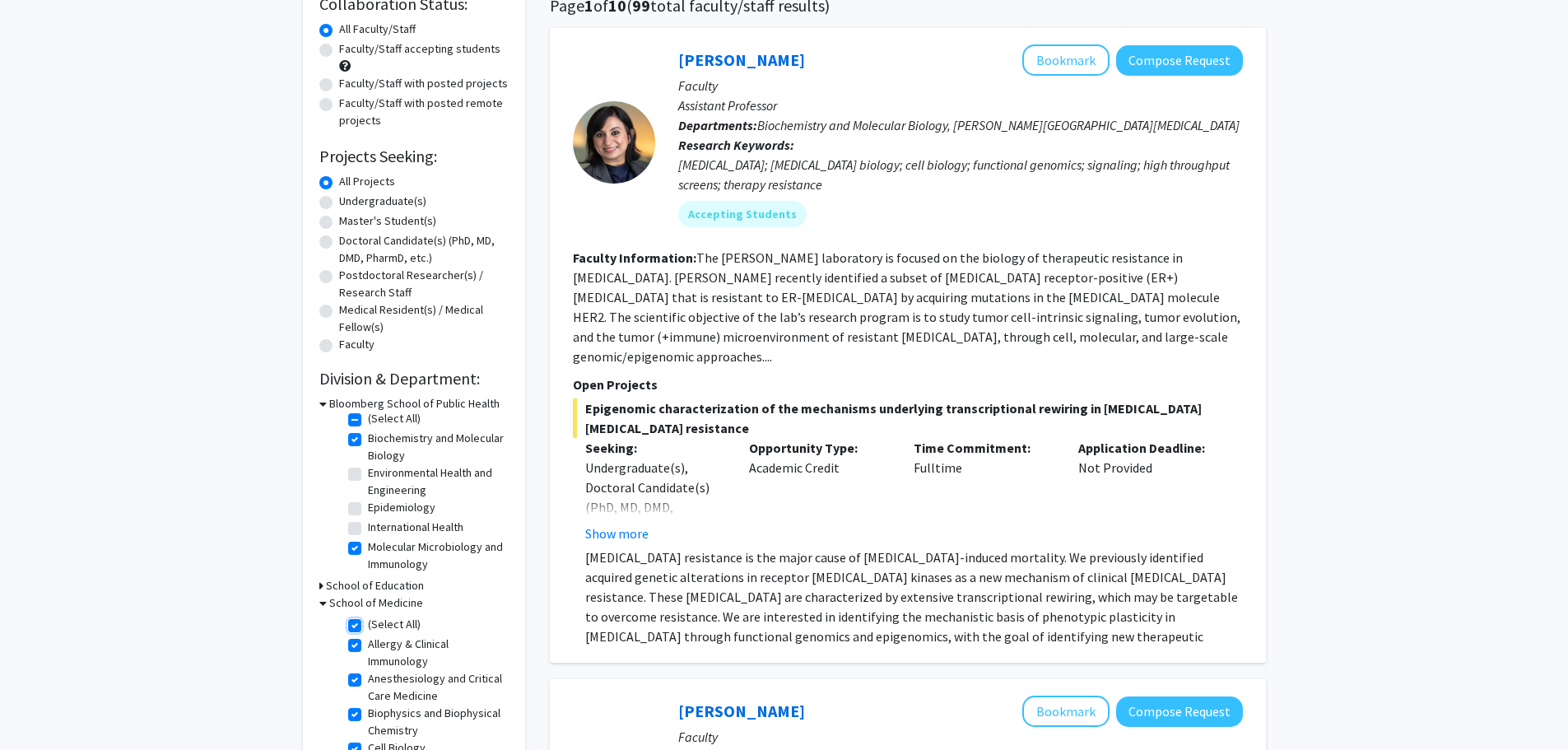
checkbox input "true"
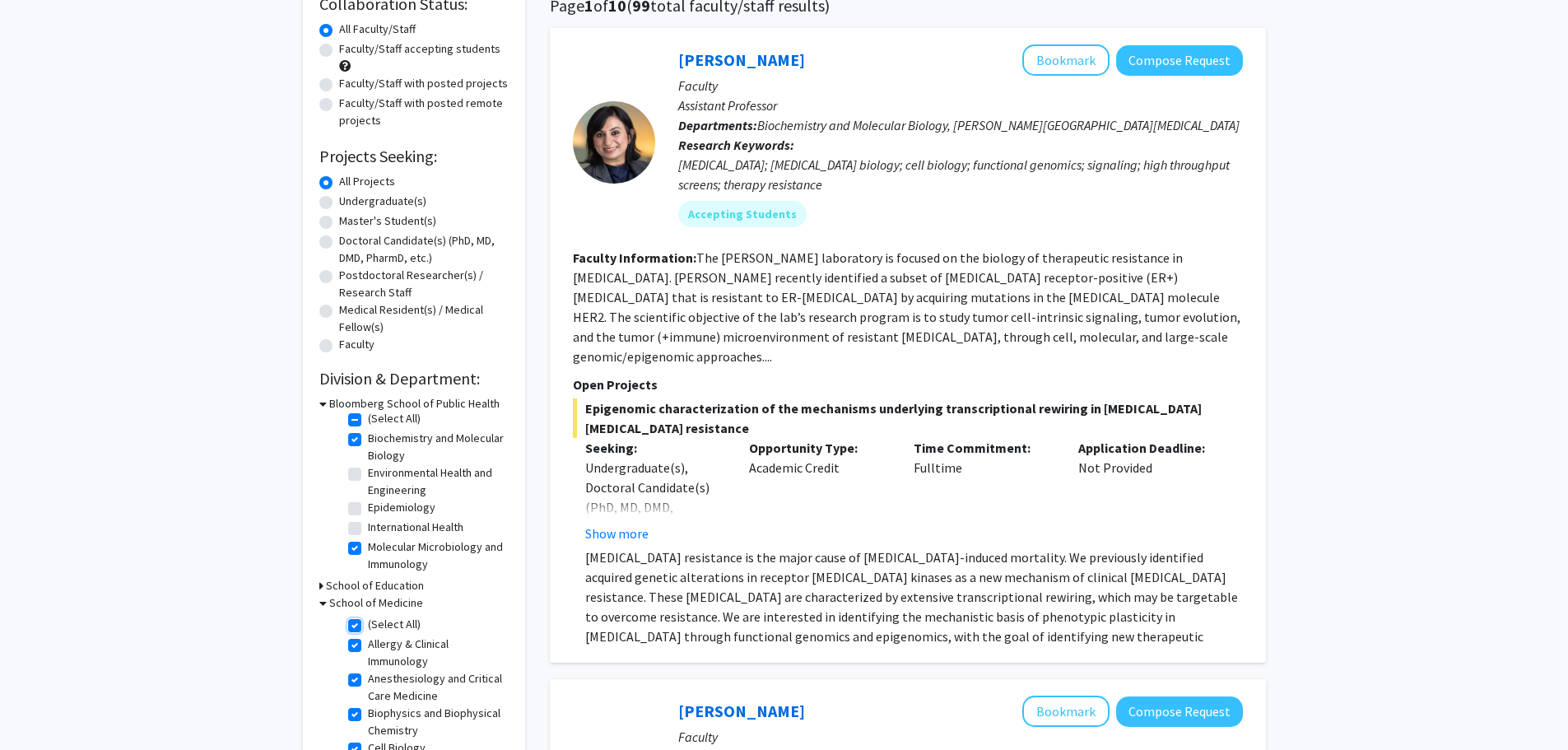
checkbox input "true"
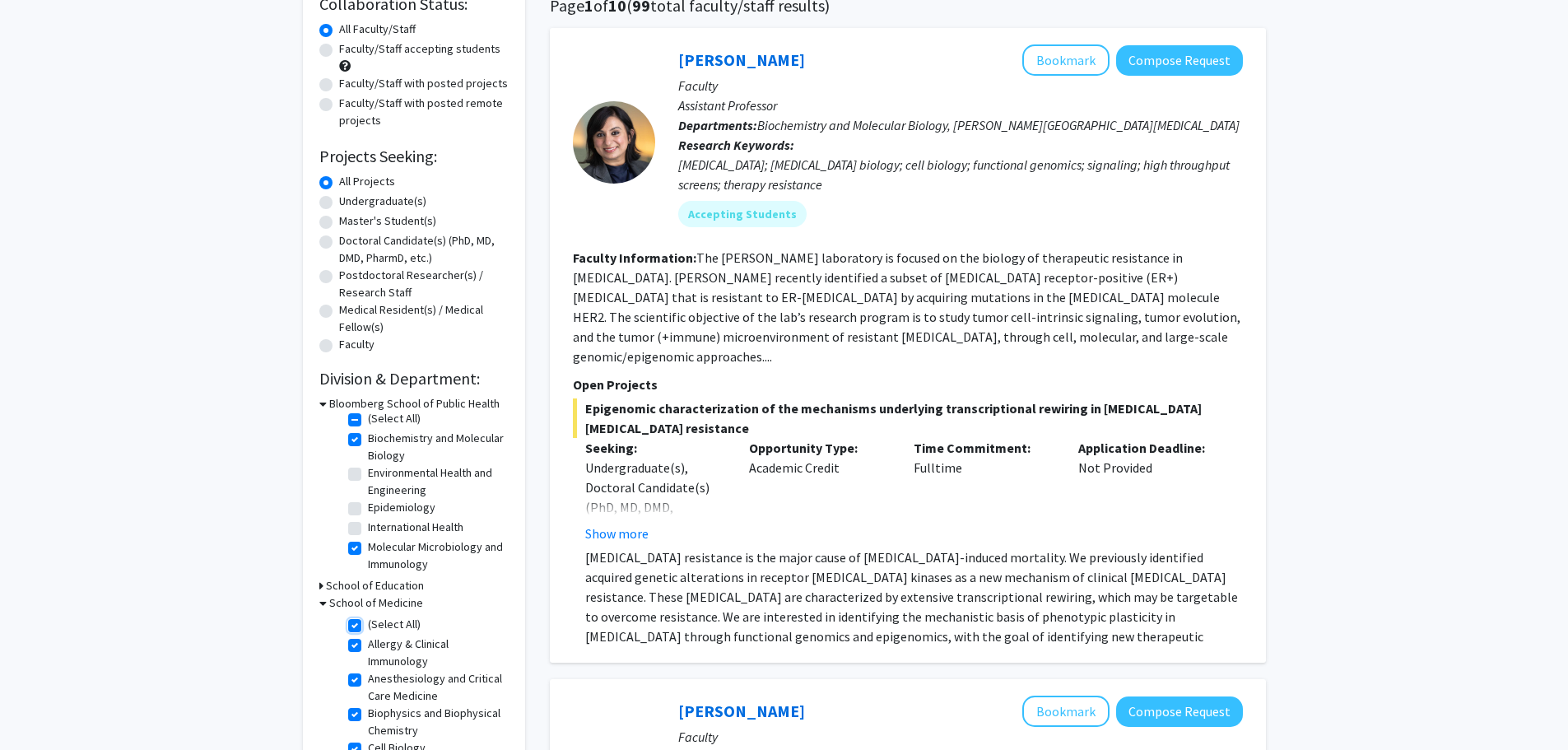
checkbox input "true"
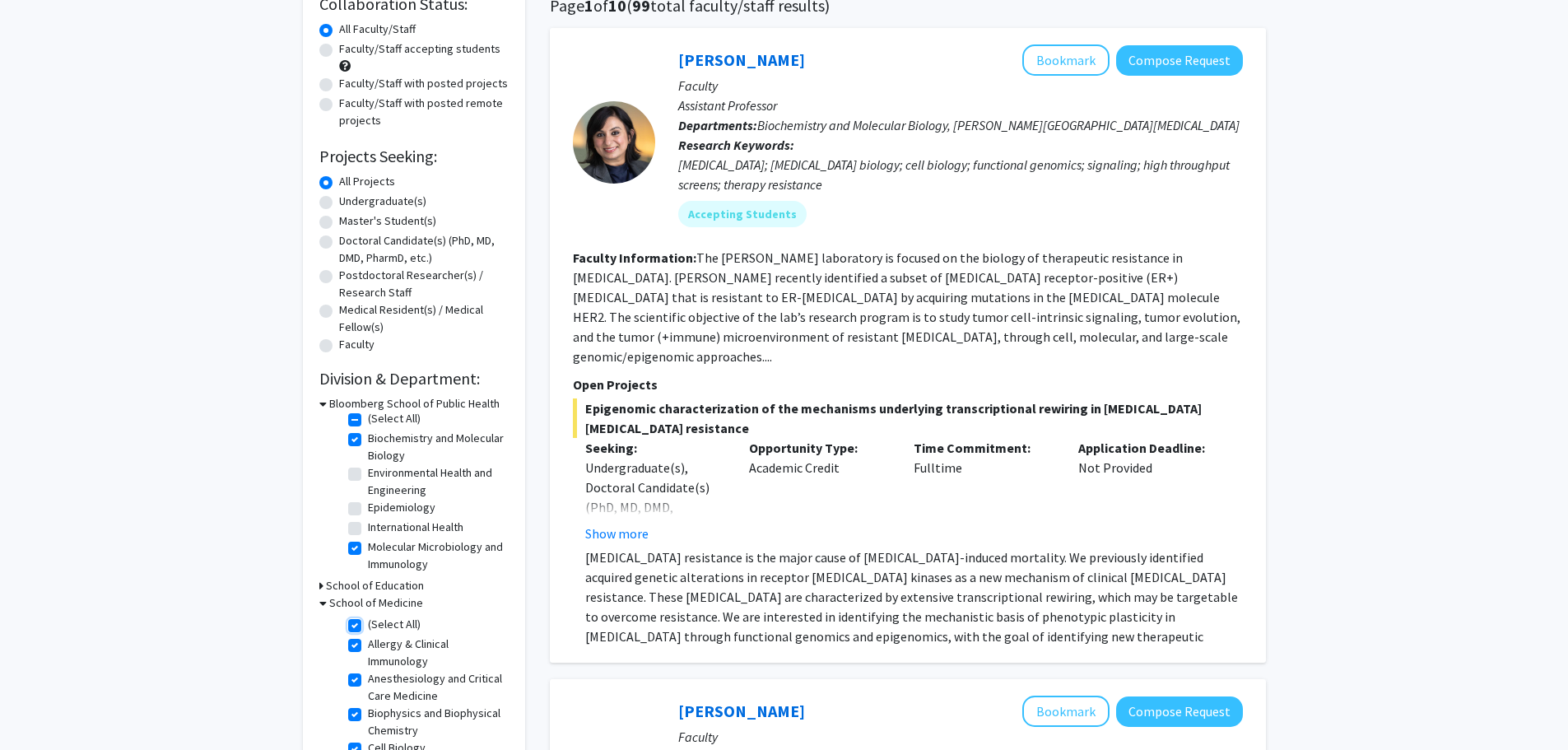
checkbox input "true"
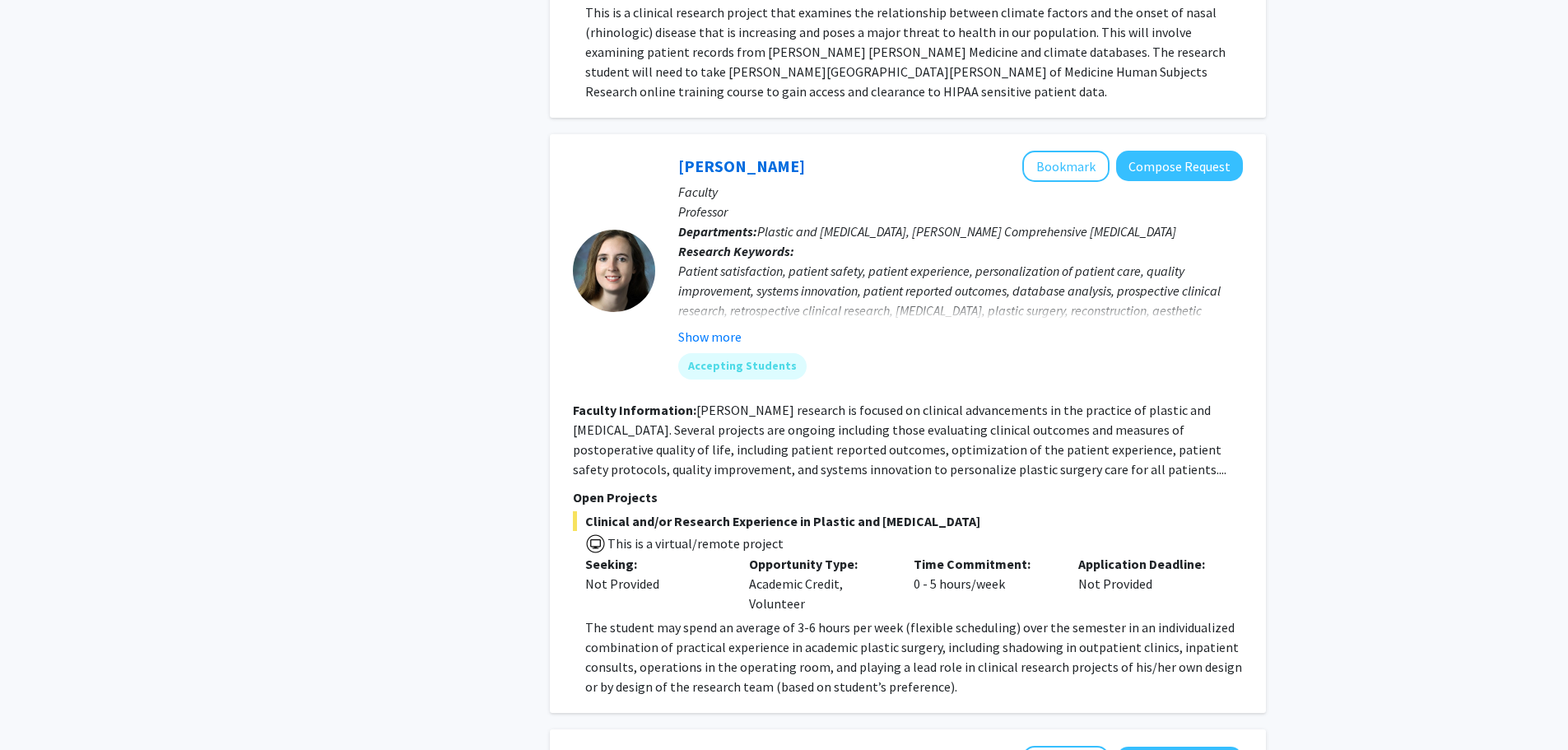
scroll to position [3380, 0]
click at [716, 325] on button "Show more" at bounding box center [710, 335] width 63 height 20
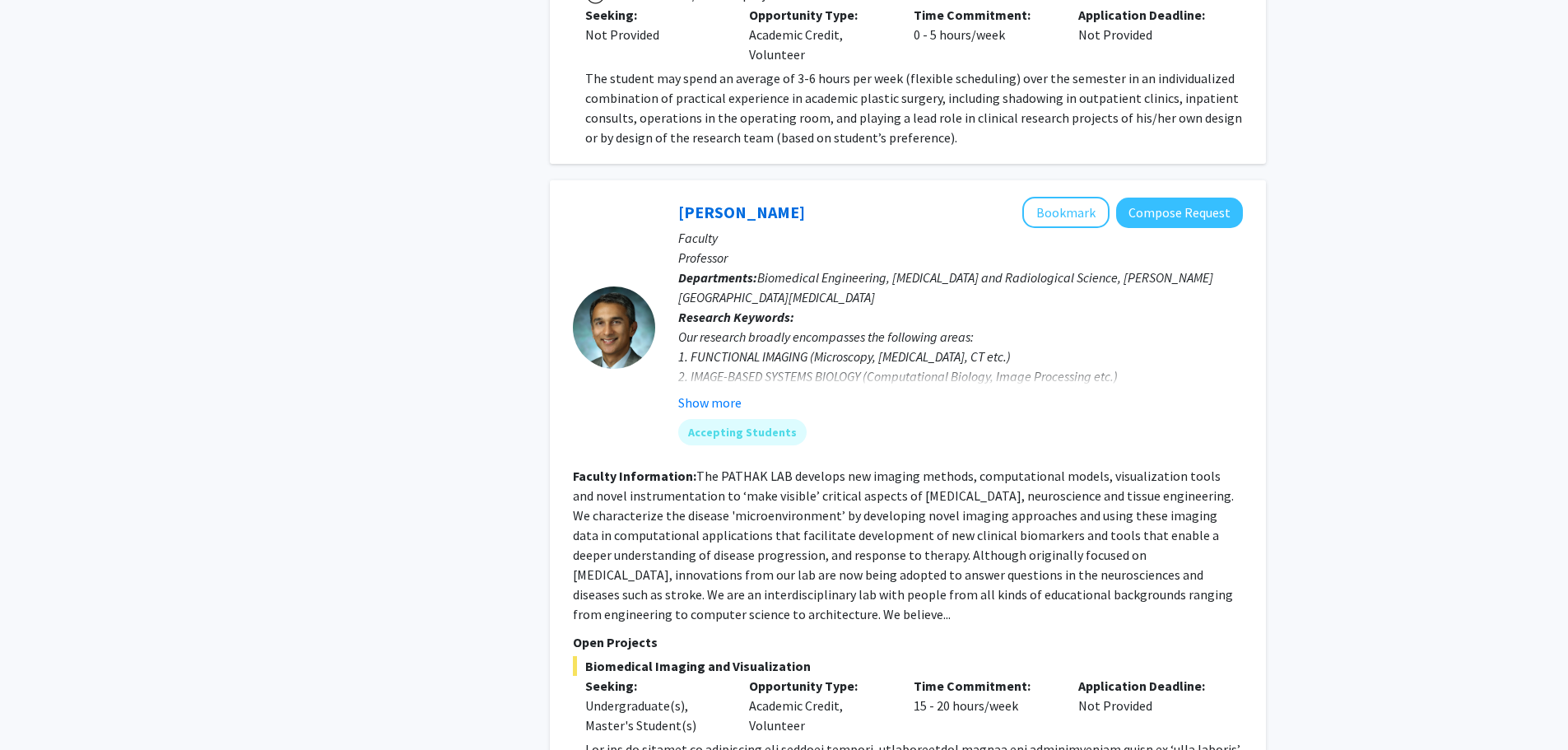
scroll to position [3967, 0]
click at [710, 392] on button "Show more" at bounding box center [710, 402] width 63 height 20
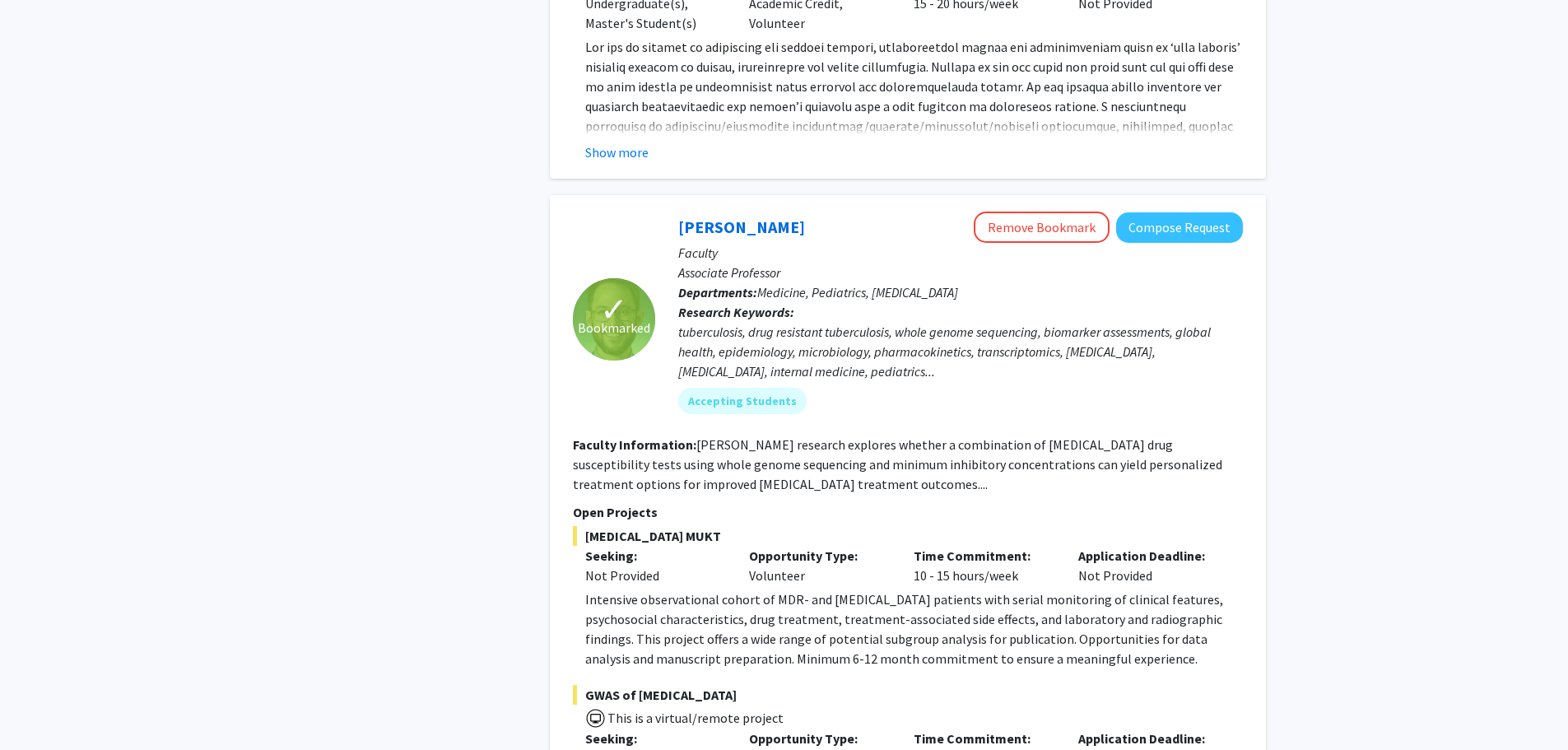
scroll to position [4707, 0]
click at [1017, 213] on button "Remove Bookmark" at bounding box center [1041, 228] width 136 height 31
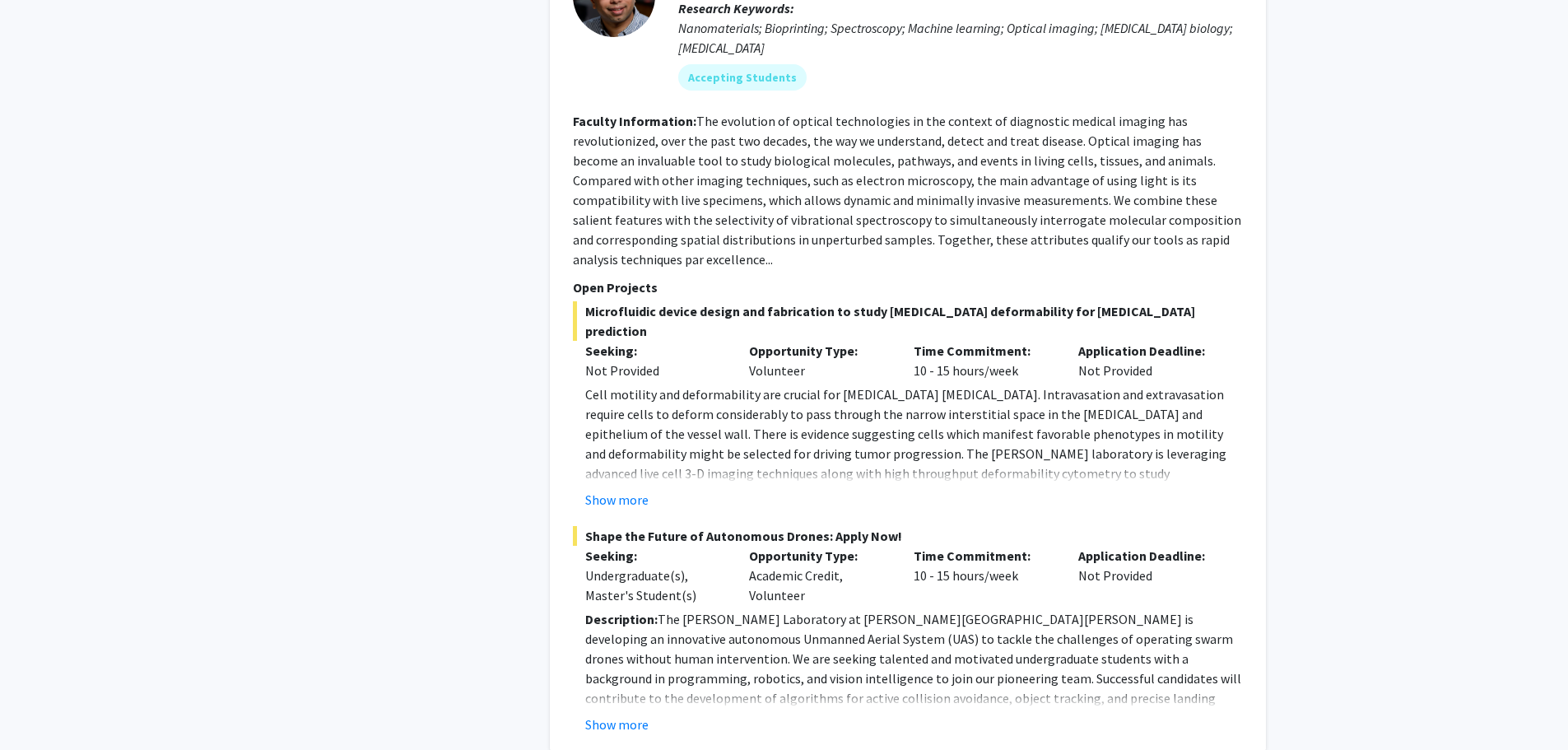
scroll to position [6930, 0]
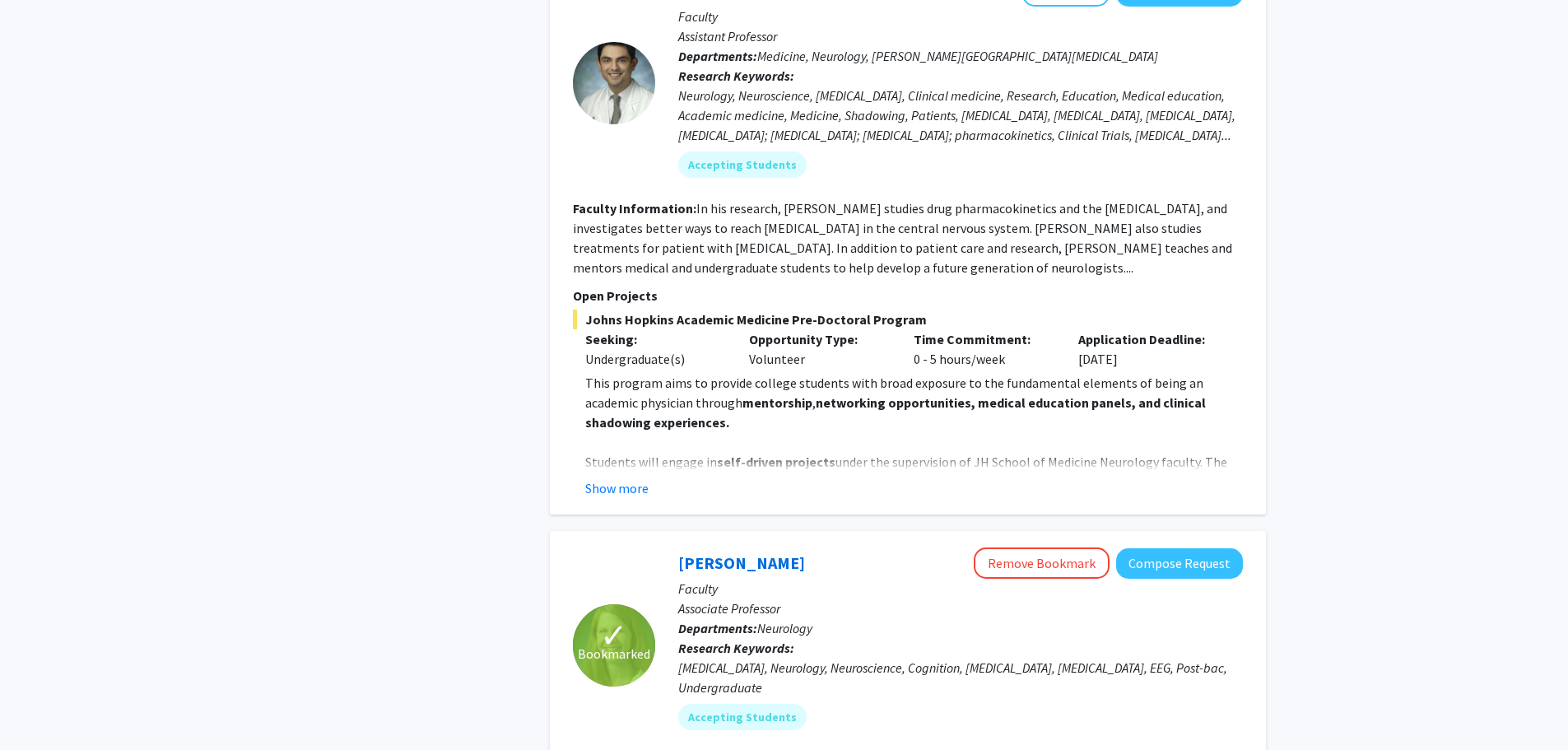
scroll to position [934, 0]
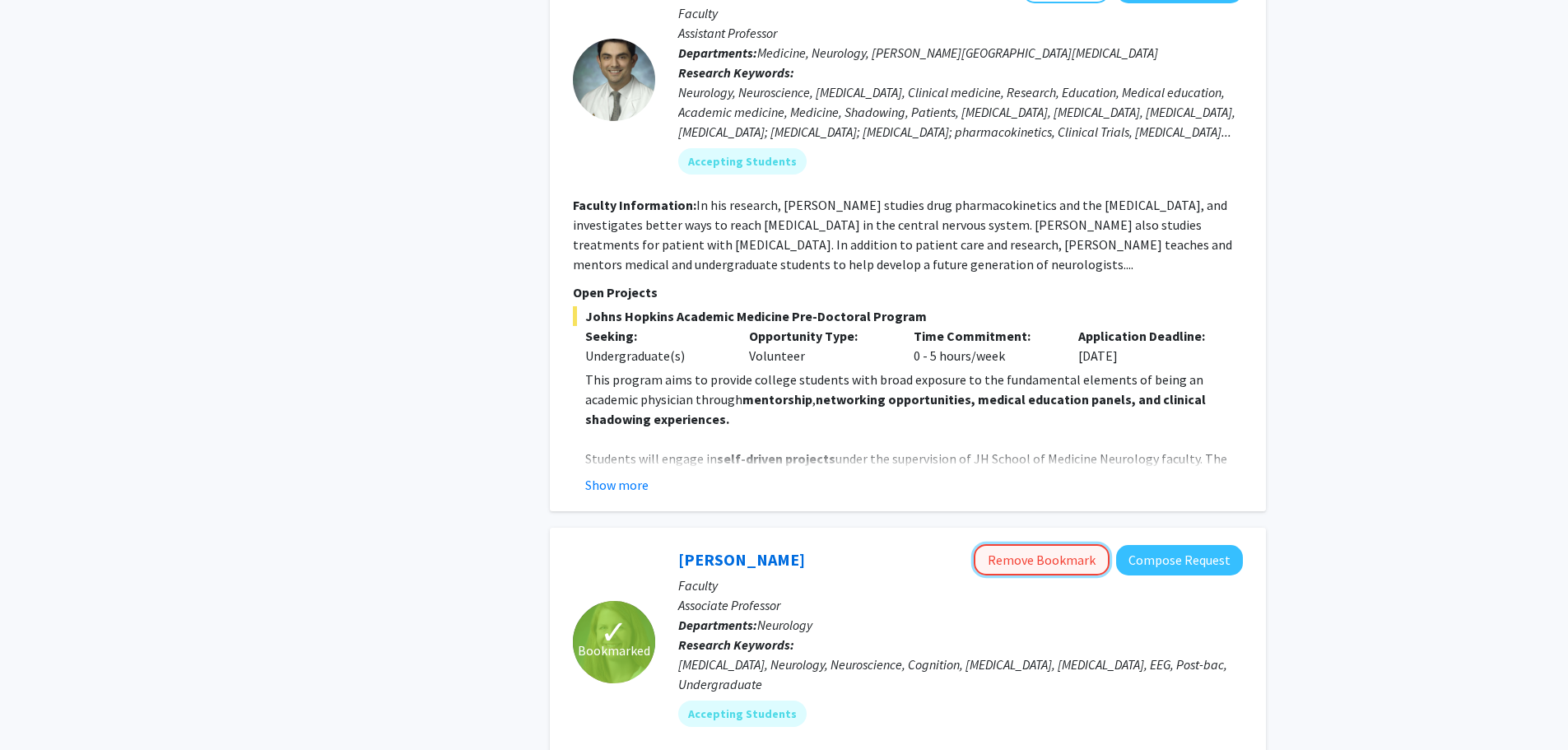
click at [1027, 544] on button "Remove Bookmark" at bounding box center [1041, 559] width 136 height 31
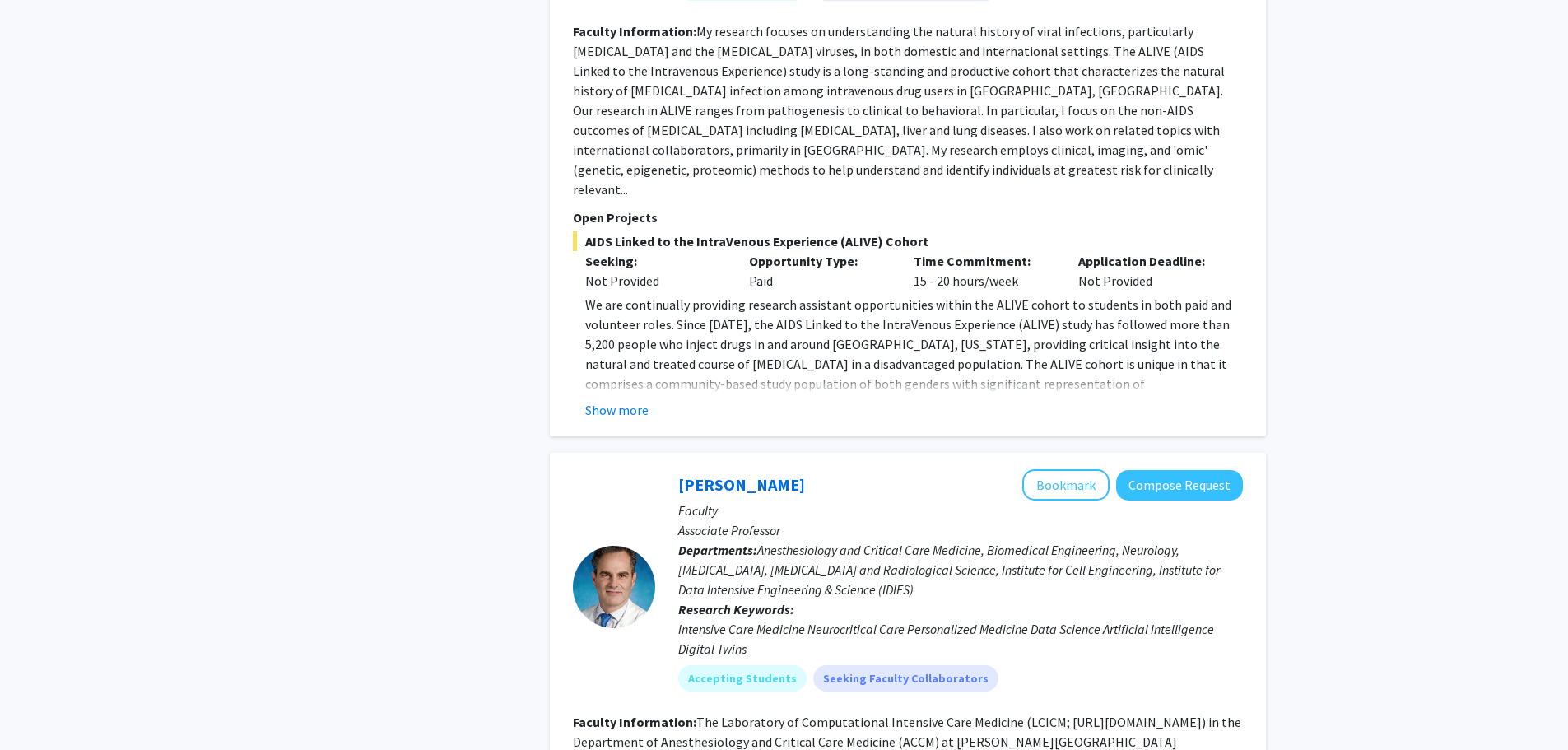
scroll to position [2230, 0]
